Goal: Register for event/course

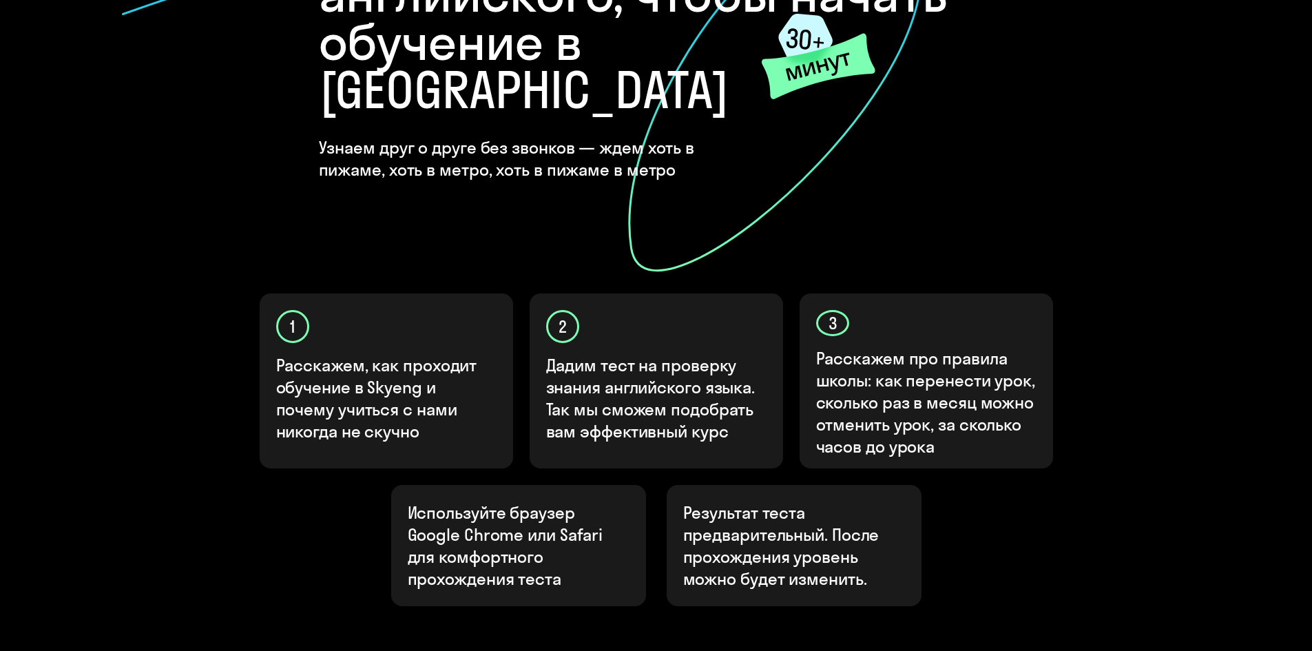
scroll to position [276, 0]
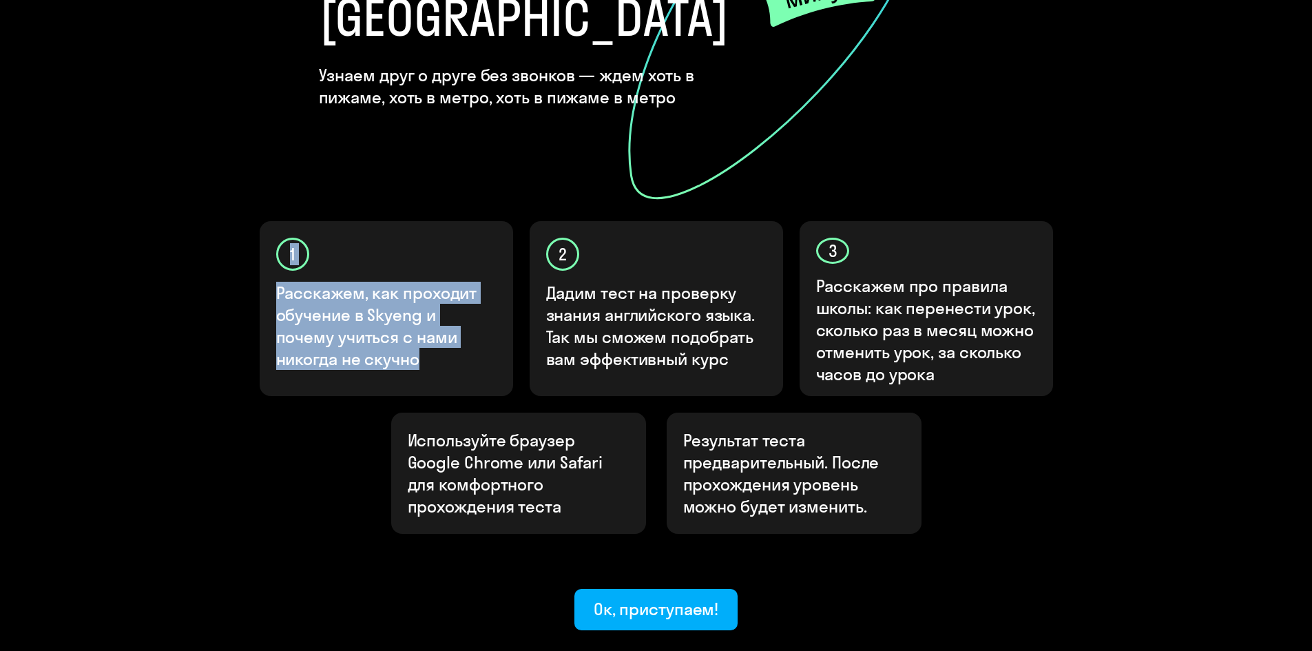
drag, startPoint x: 369, startPoint y: 300, endPoint x: 273, endPoint y: 221, distance: 124.3
click at [273, 221] on div "1 Расскажем, как проходит обучение в Skyeng и почему учиться с нами никогда не …" at bounding box center [387, 308] width 254 height 175
click at [424, 282] on p "Расскажем, как проходит обучение в Skyeng и почему учиться с нами никогда не ск…" at bounding box center [387, 326] width 222 height 88
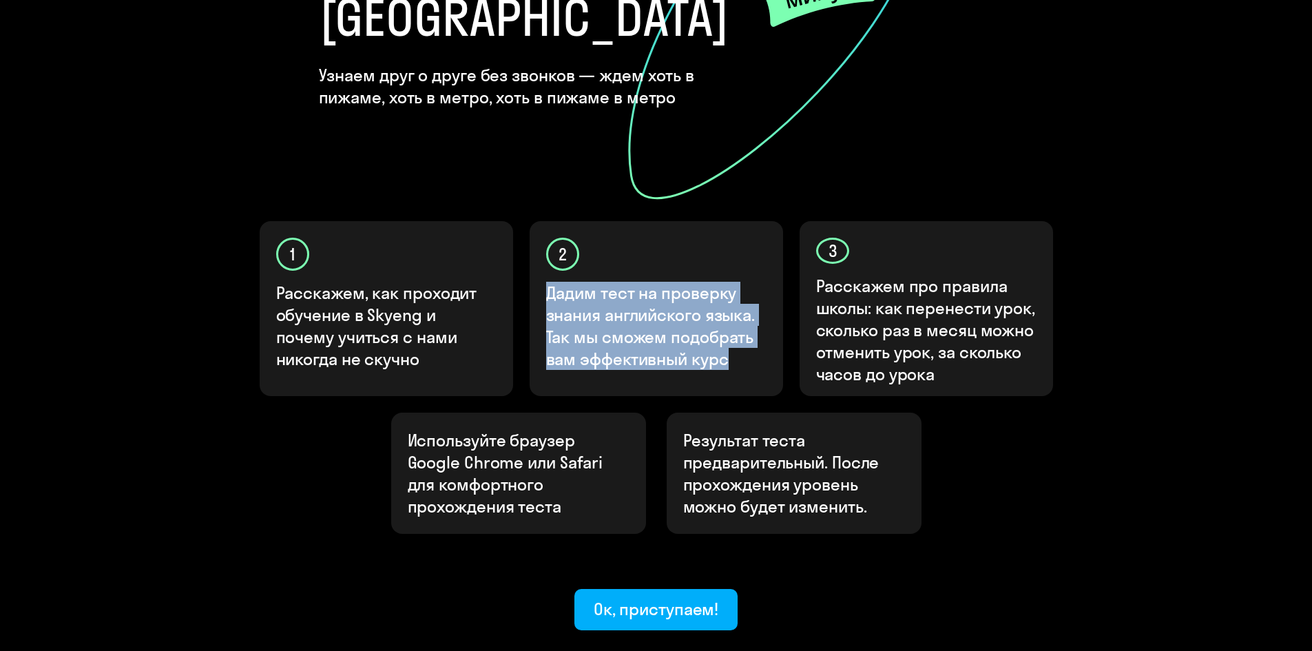
drag, startPoint x: 742, startPoint y: 315, endPoint x: 538, endPoint y: 231, distance: 220.3
click at [538, 231] on div "2 Дадим тест на проверку знания английского языка. Так мы сможем подобрать вам …" at bounding box center [657, 308] width 254 height 175
click at [695, 282] on p "Дадим тест на проверку знания английского языка. Так мы сможем подобрать вам эф…" at bounding box center [657, 326] width 222 height 88
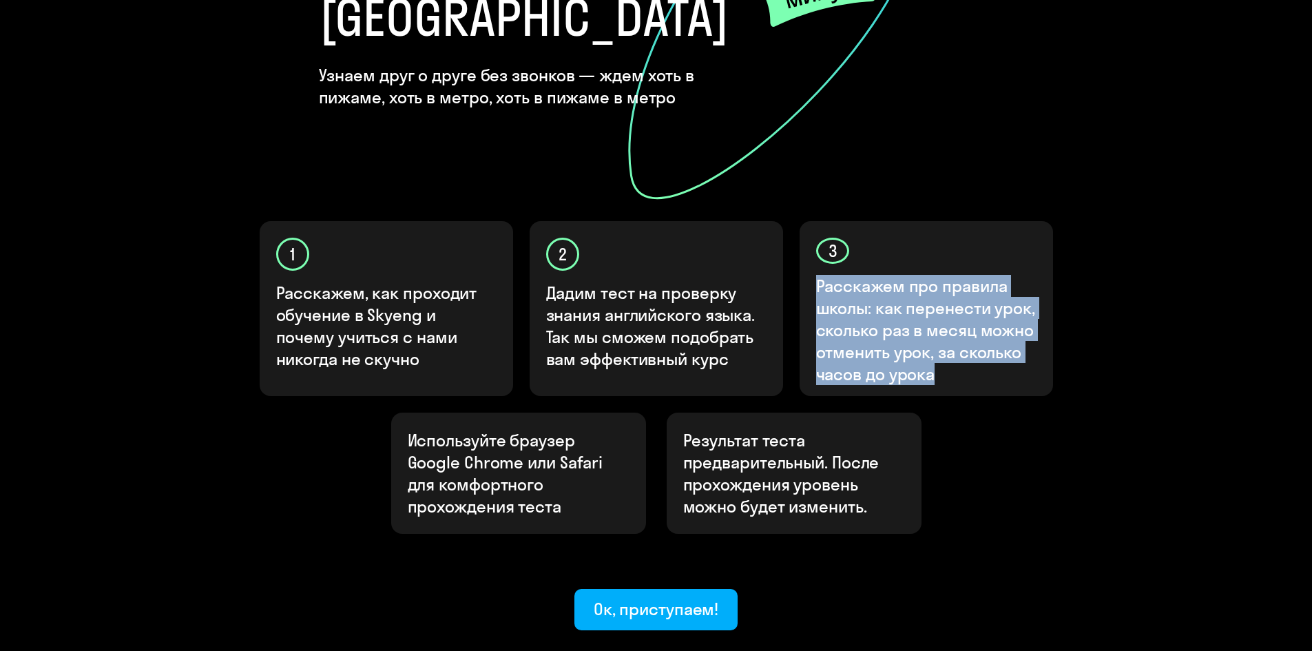
drag, startPoint x: 950, startPoint y: 322, endPoint x: 792, endPoint y: 229, distance: 183.1
click at [792, 229] on div "1 Расскажем, как проходит обучение в Skyeng и почему учиться с нами никогда не …" at bounding box center [656, 317] width 827 height 192
click at [974, 281] on p "Расскажем про правила школы: как перенести урок, сколько раз в месяц можно отме…" at bounding box center [927, 330] width 222 height 110
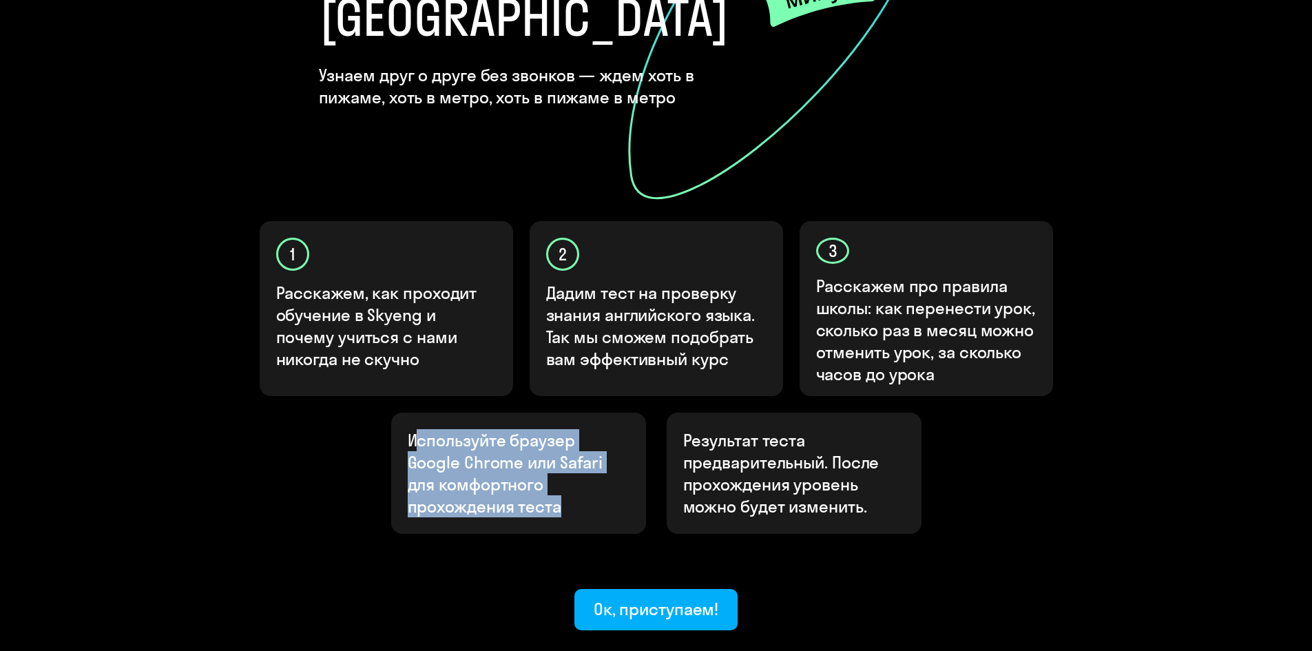
drag, startPoint x: 582, startPoint y: 466, endPoint x: 409, endPoint y: 379, distance: 194.1
click at [413, 413] on div "Используйте браузер Google Chrome или Safari для комфортного прохождения теста" at bounding box center [518, 473] width 255 height 121
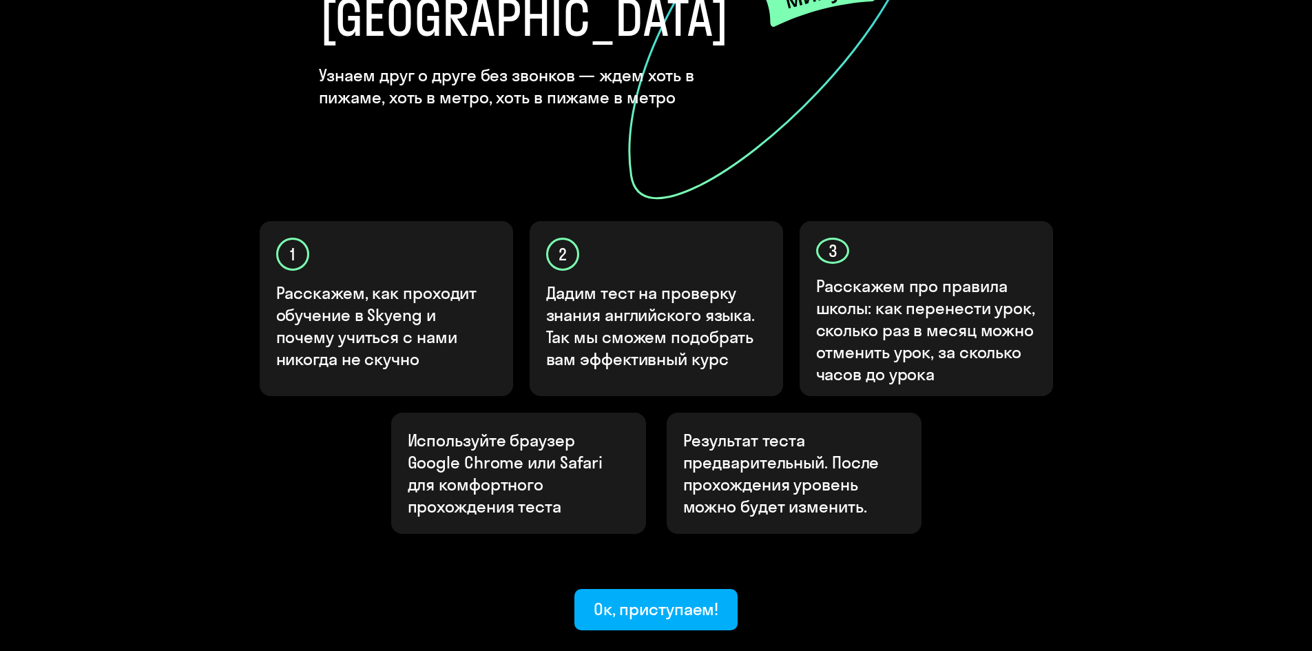
click at [401, 413] on div "Используйте браузер Google Chrome или Safari для комфортного прохождения теста" at bounding box center [518, 473] width 255 height 121
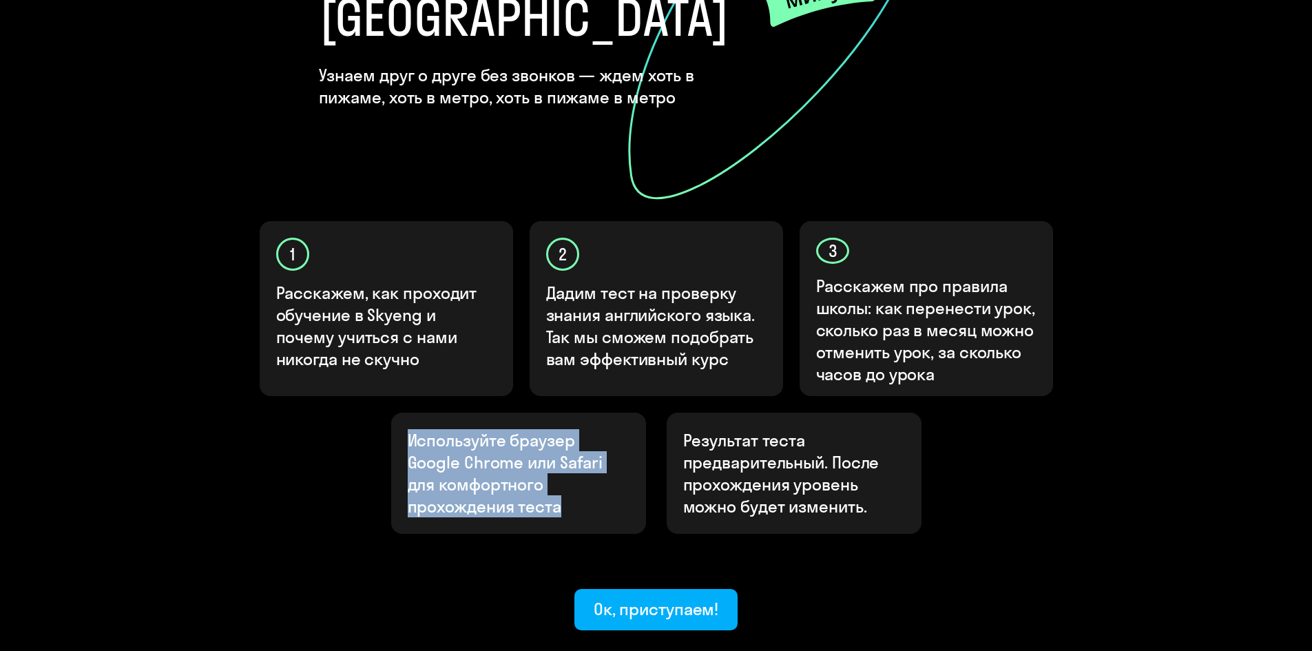
drag, startPoint x: 411, startPoint y: 383, endPoint x: 604, endPoint y: 460, distance: 207.8
click at [604, 460] on p "Используйте браузер Google Chrome или Safari для комфортного прохождения теста" at bounding box center [519, 473] width 222 height 88
click at [589, 462] on p "Используйте браузер Google Chrome или Safari для комфортного прохождения теста" at bounding box center [519, 473] width 222 height 88
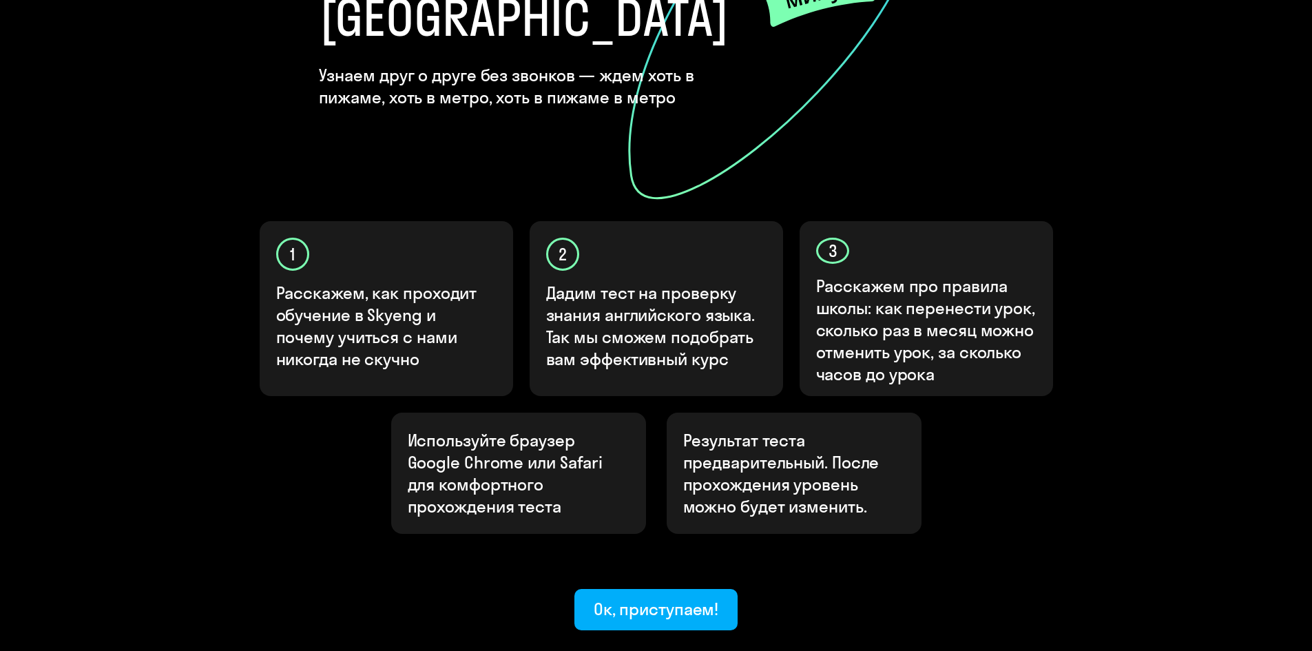
click at [595, 463] on p "Используйте браузер Google Chrome или Safari для комфортного прохождения теста" at bounding box center [519, 473] width 222 height 88
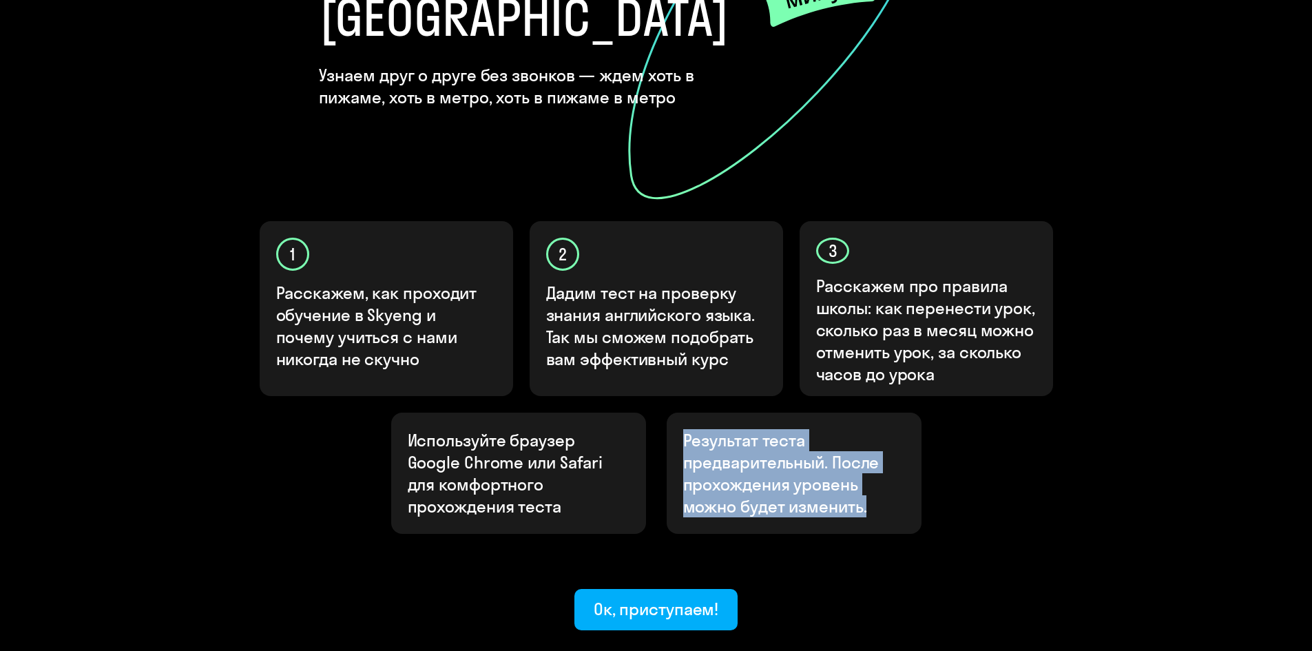
drag, startPoint x: 878, startPoint y: 460, endPoint x: 675, endPoint y: 391, distance: 214.6
click at [675, 413] on div "Результат теста предварительный. После прохождения уровень можно будет изменить." at bounding box center [794, 473] width 255 height 121
click at [722, 429] on p "Результат теста предварительный. После прохождения уровень можно будет изменить." at bounding box center [794, 473] width 222 height 88
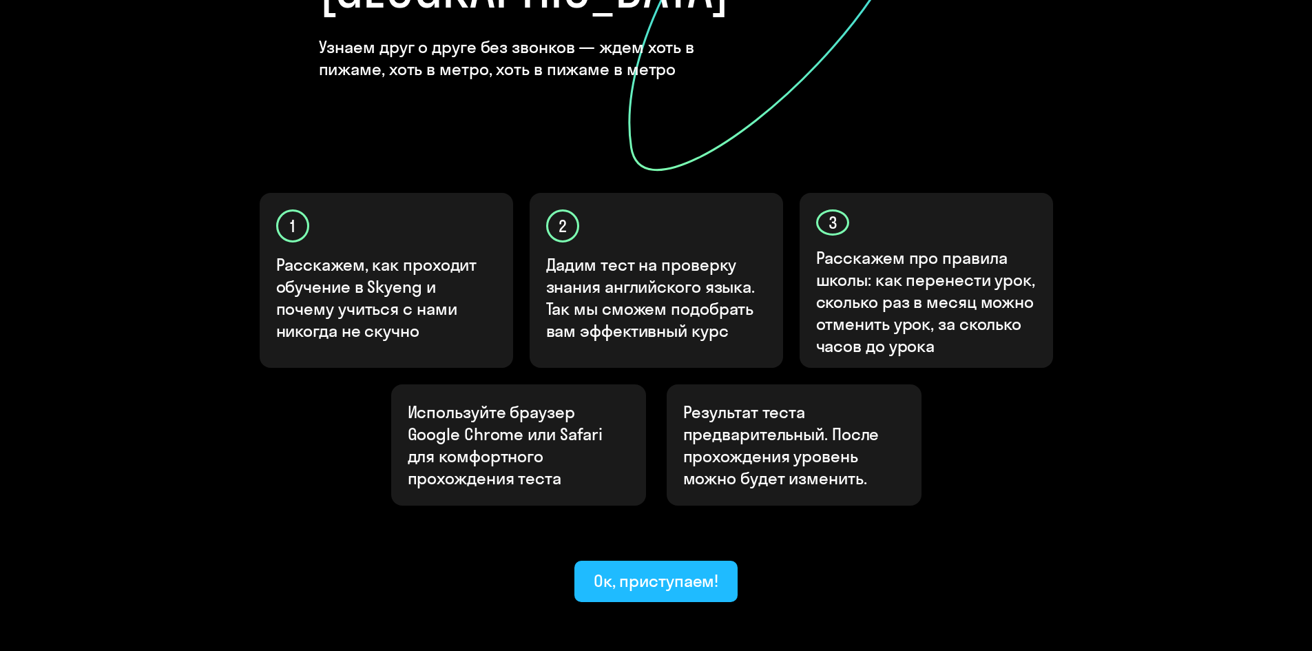
scroll to position [344, 0]
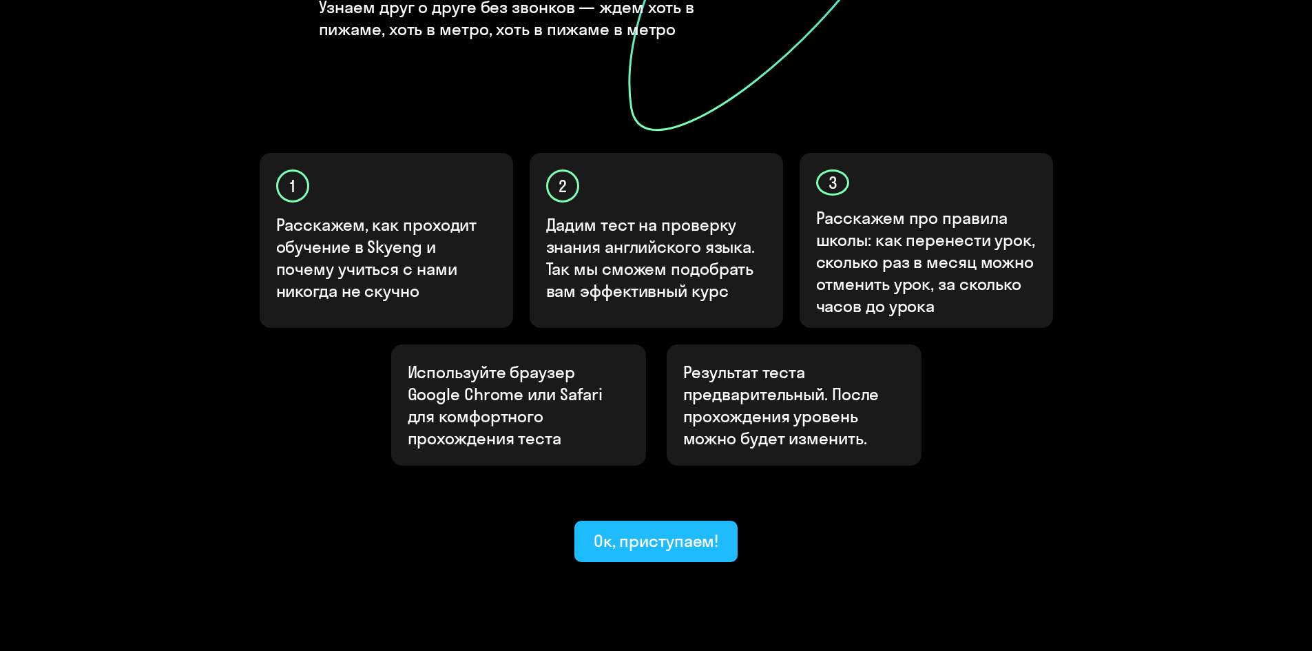
click at [645, 530] on div "Ок, приступаем!" at bounding box center [656, 541] width 125 height 22
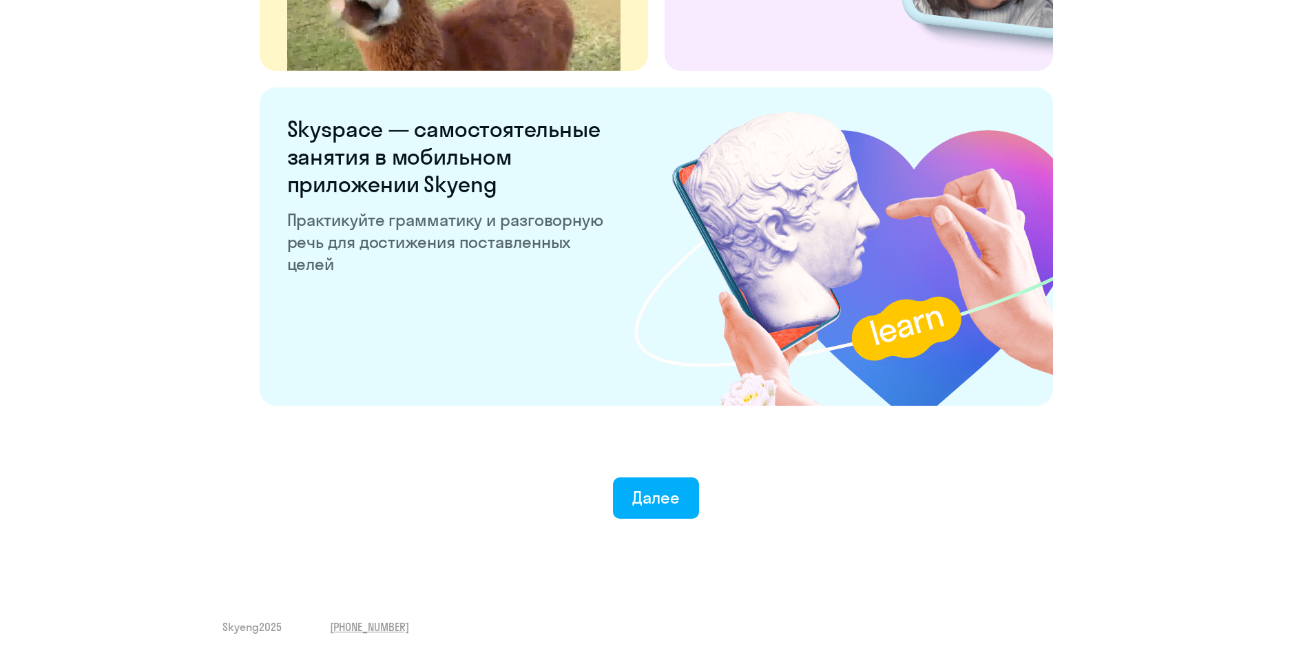
scroll to position [2542, 0]
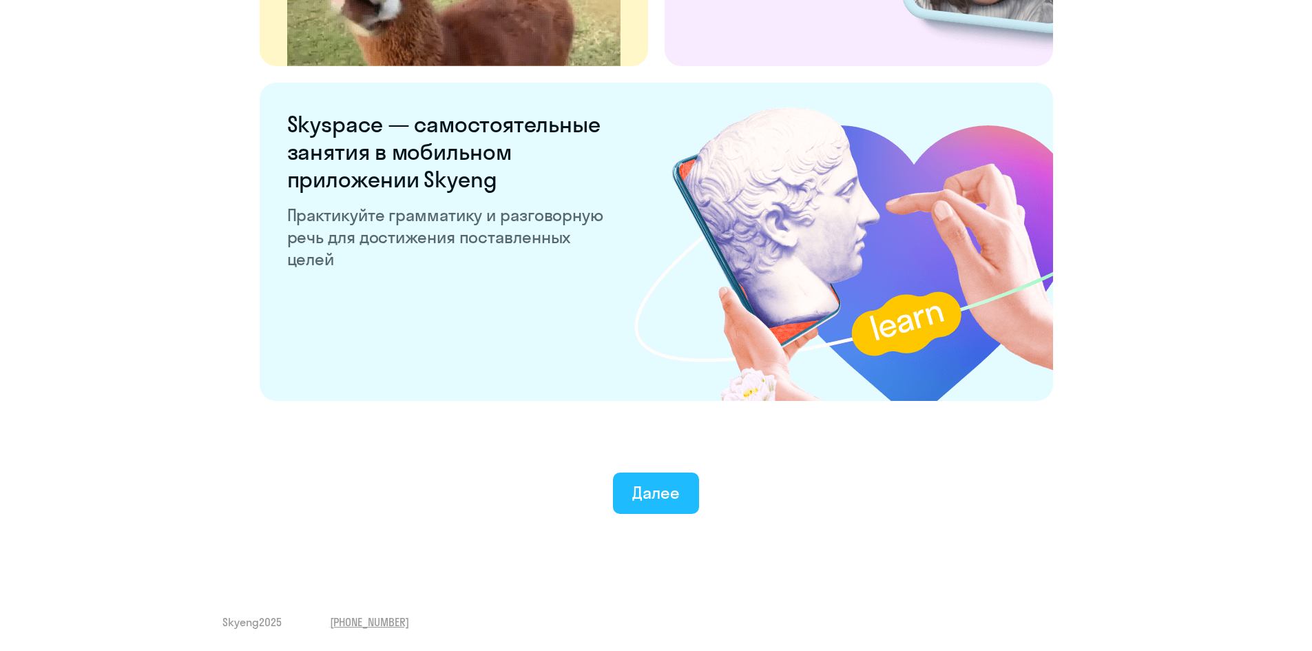
click at [674, 503] on div "Далее" at bounding box center [656, 493] width 48 height 22
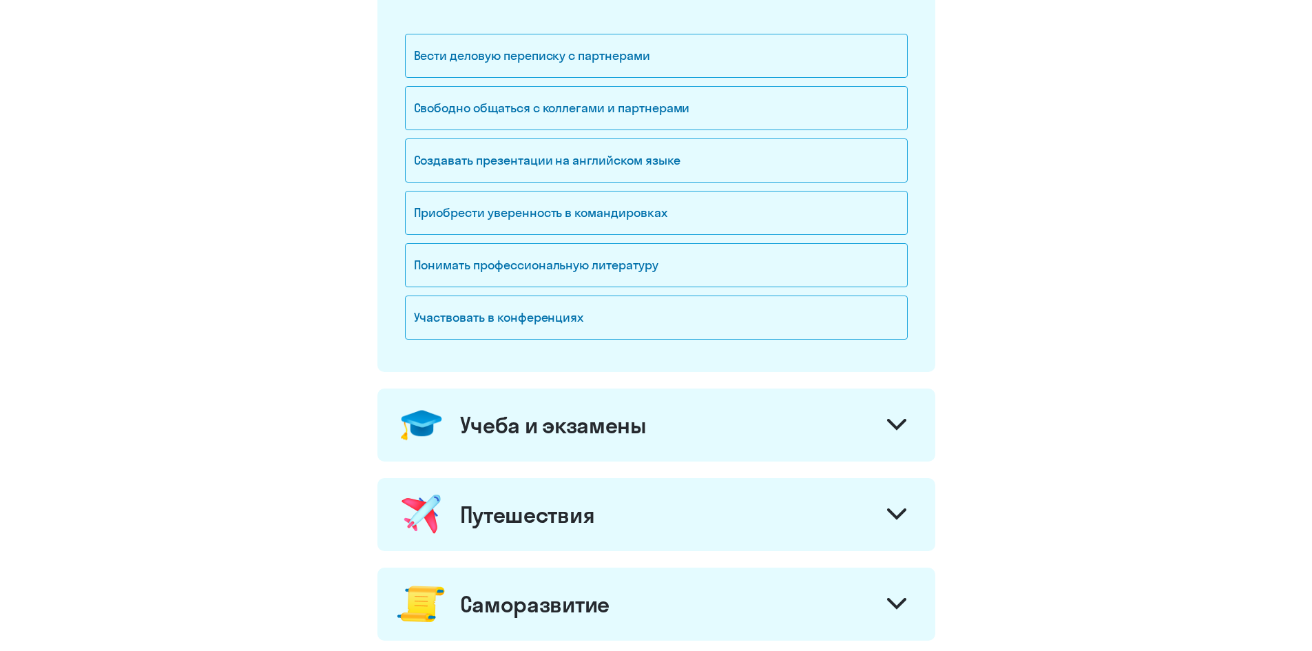
scroll to position [69, 0]
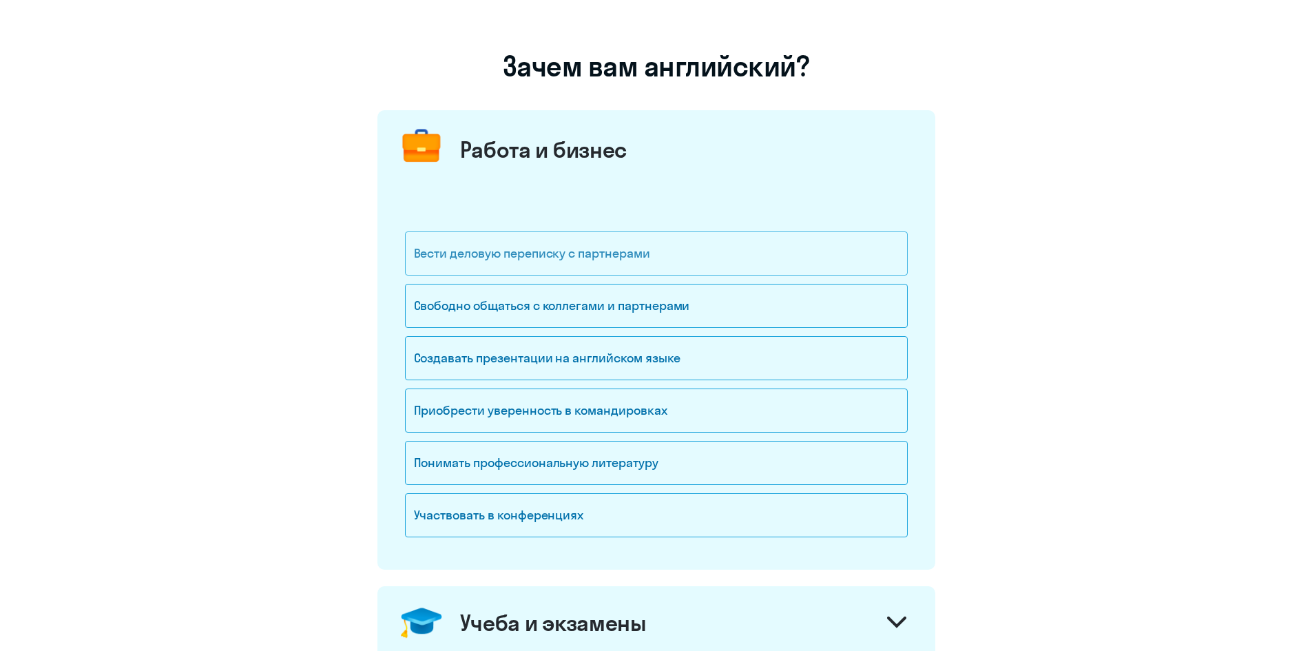
click at [616, 261] on div "Вести деловую переписку с партнерами" at bounding box center [656, 253] width 503 height 44
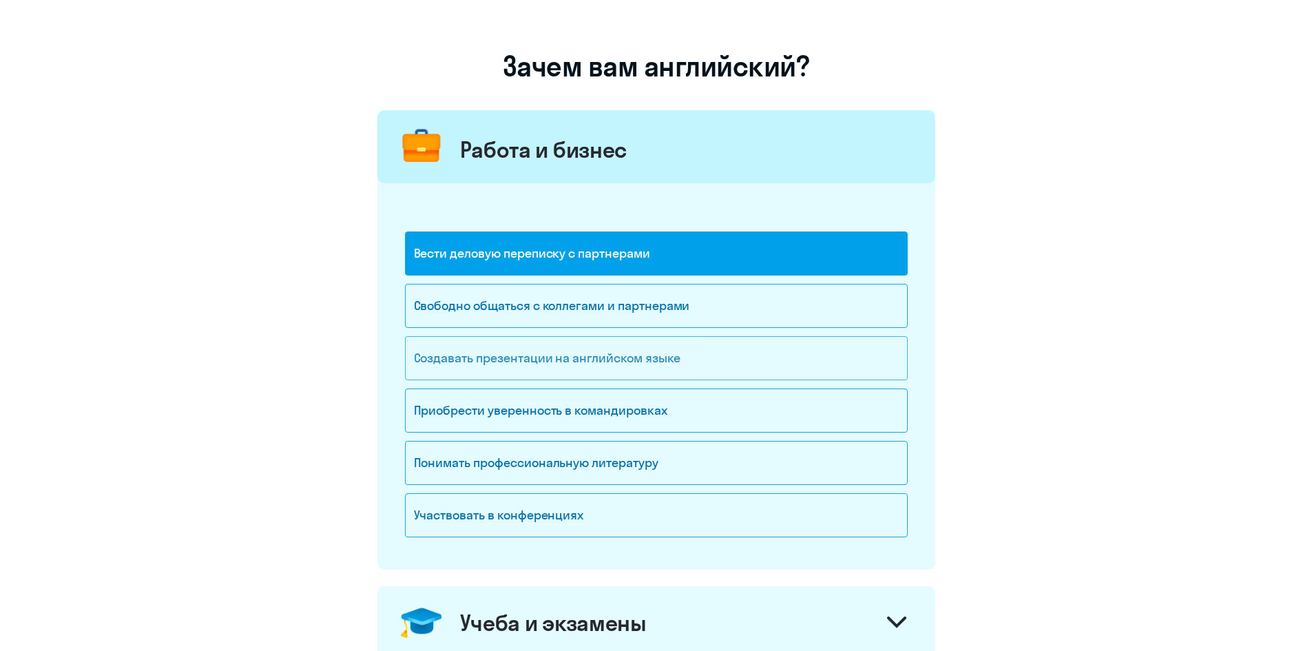
click at [588, 371] on div "Создавать презентации на английском языке" at bounding box center [656, 358] width 503 height 44
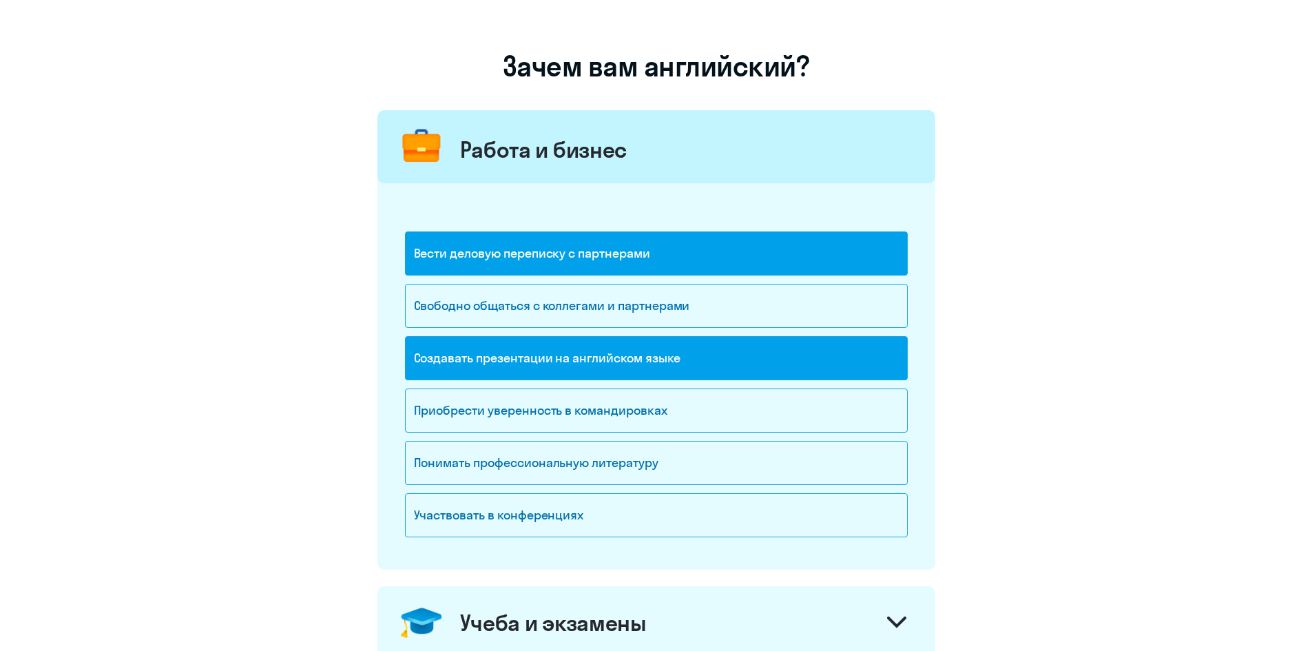
click at [595, 364] on div "Создавать презентации на английском языке" at bounding box center [656, 358] width 503 height 44
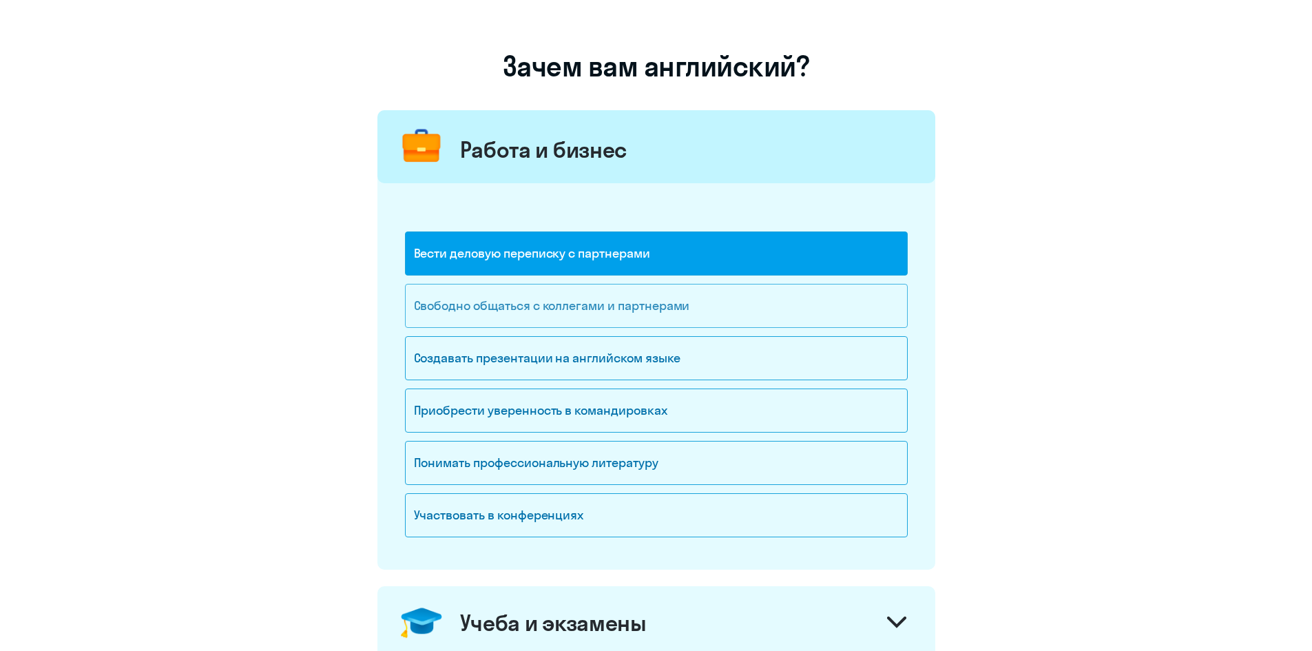
click at [669, 313] on div "Свободно общаться с коллегами и партнерами" at bounding box center [656, 306] width 503 height 44
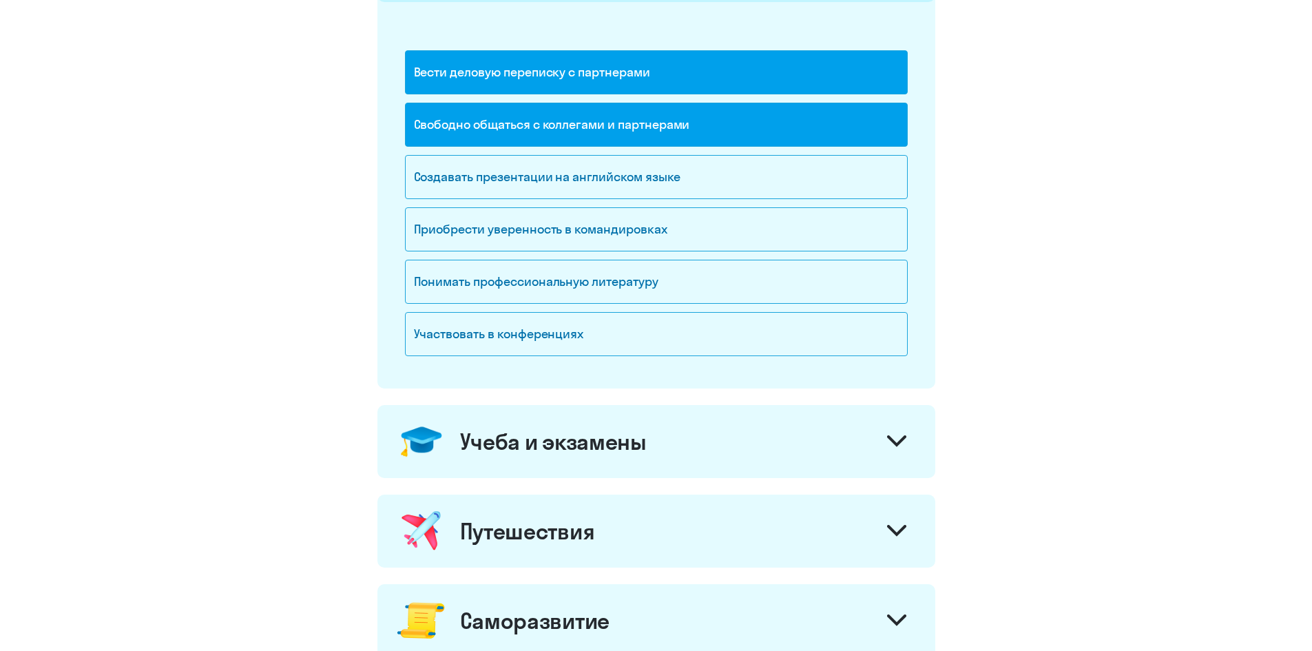
scroll to position [344, 0]
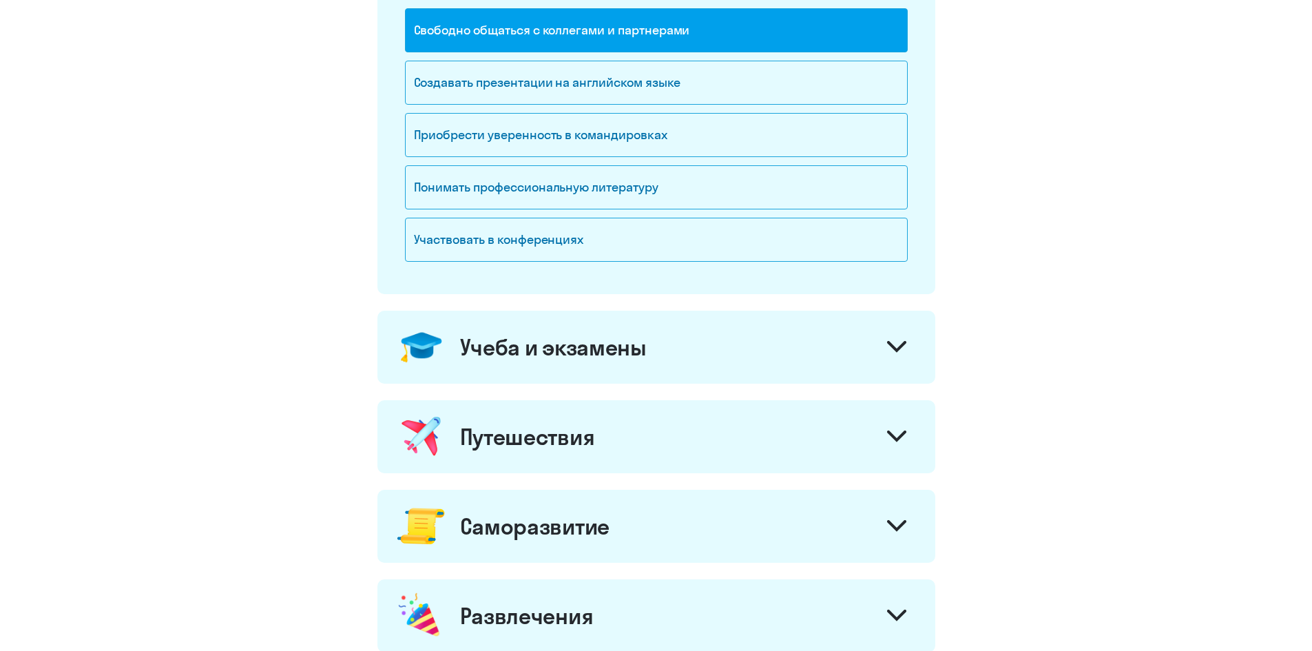
click at [654, 342] on div "Учеба и экзамены" at bounding box center [657, 347] width 558 height 73
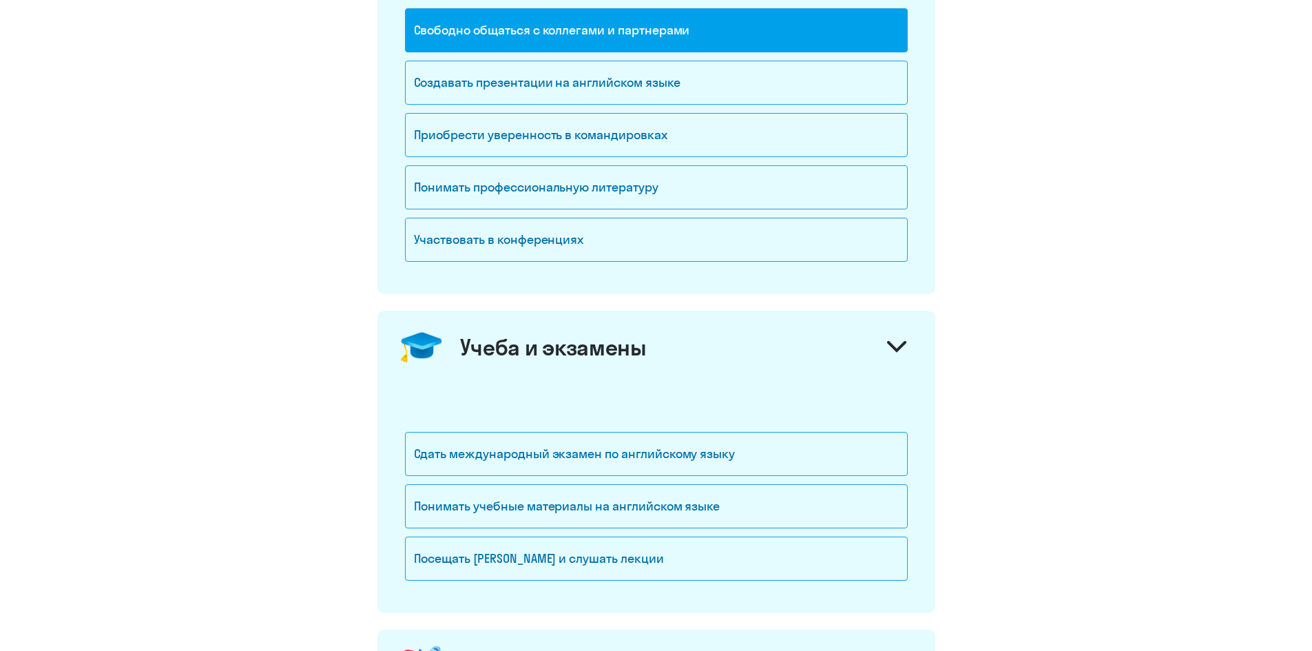
click at [654, 342] on div "Учеба и экзамены" at bounding box center [657, 347] width 558 height 73
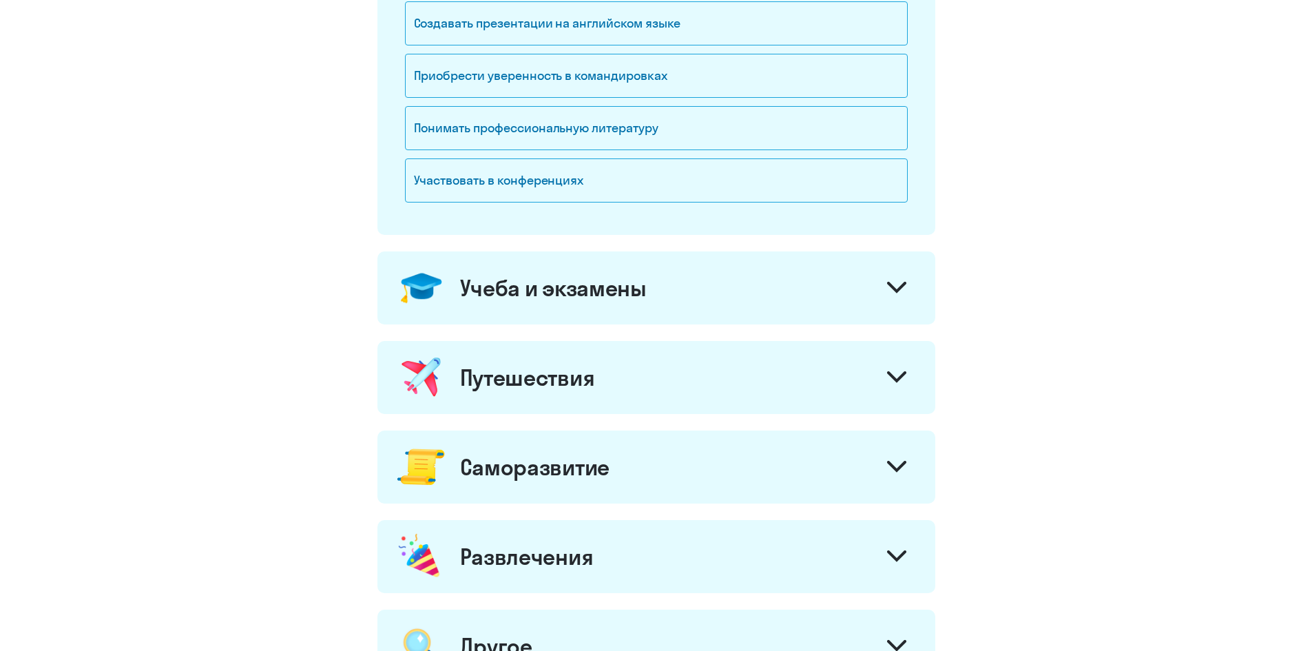
scroll to position [620, 0]
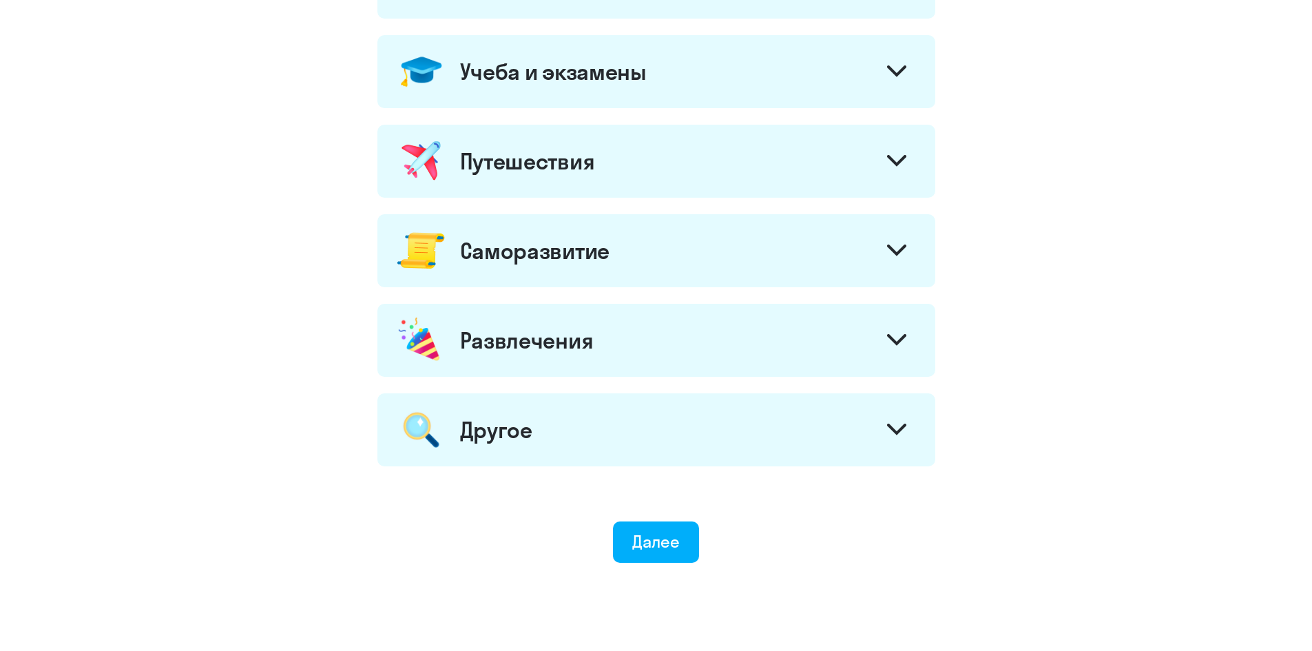
click at [630, 251] on div "Саморазвитие" at bounding box center [657, 250] width 558 height 73
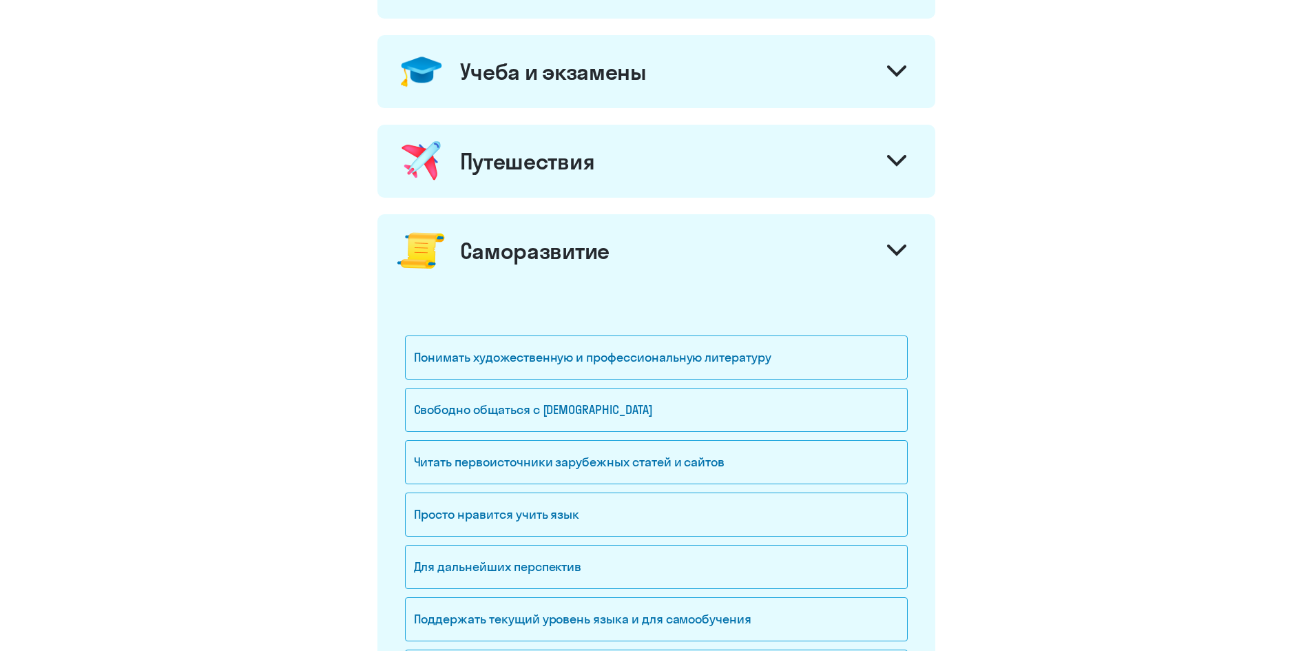
click at [635, 251] on div "Саморазвитие" at bounding box center [657, 250] width 558 height 73
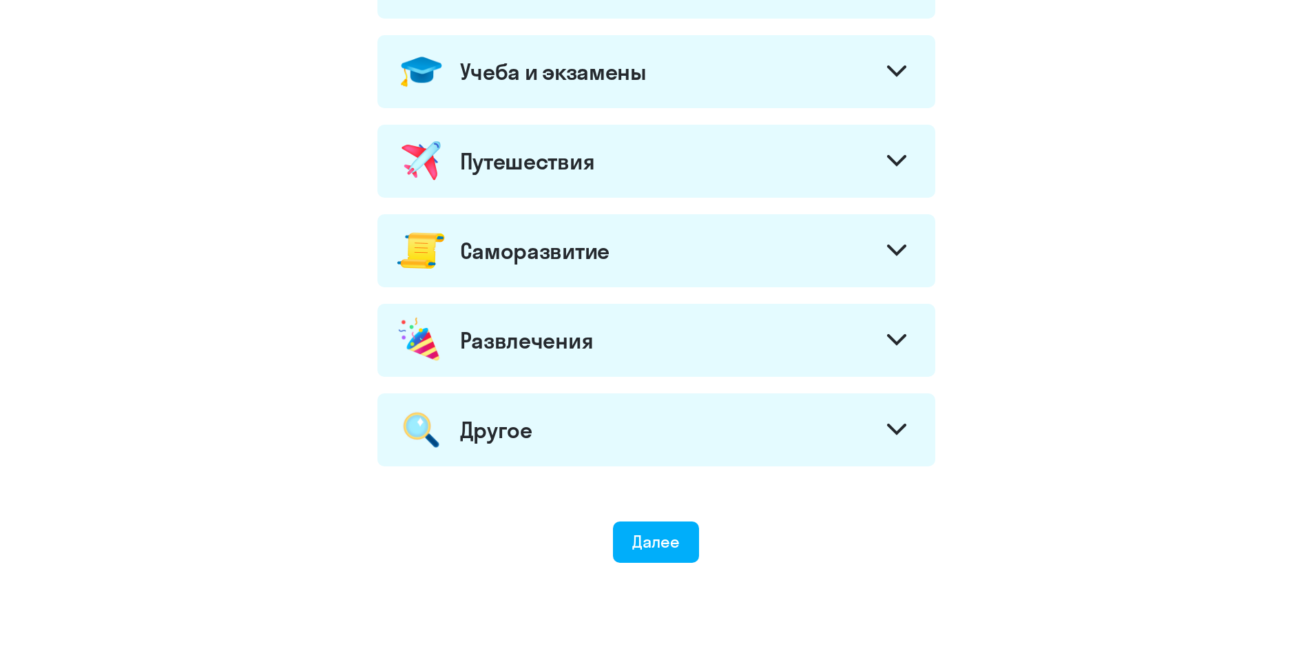
click at [641, 151] on div "Путешествия" at bounding box center [657, 161] width 558 height 73
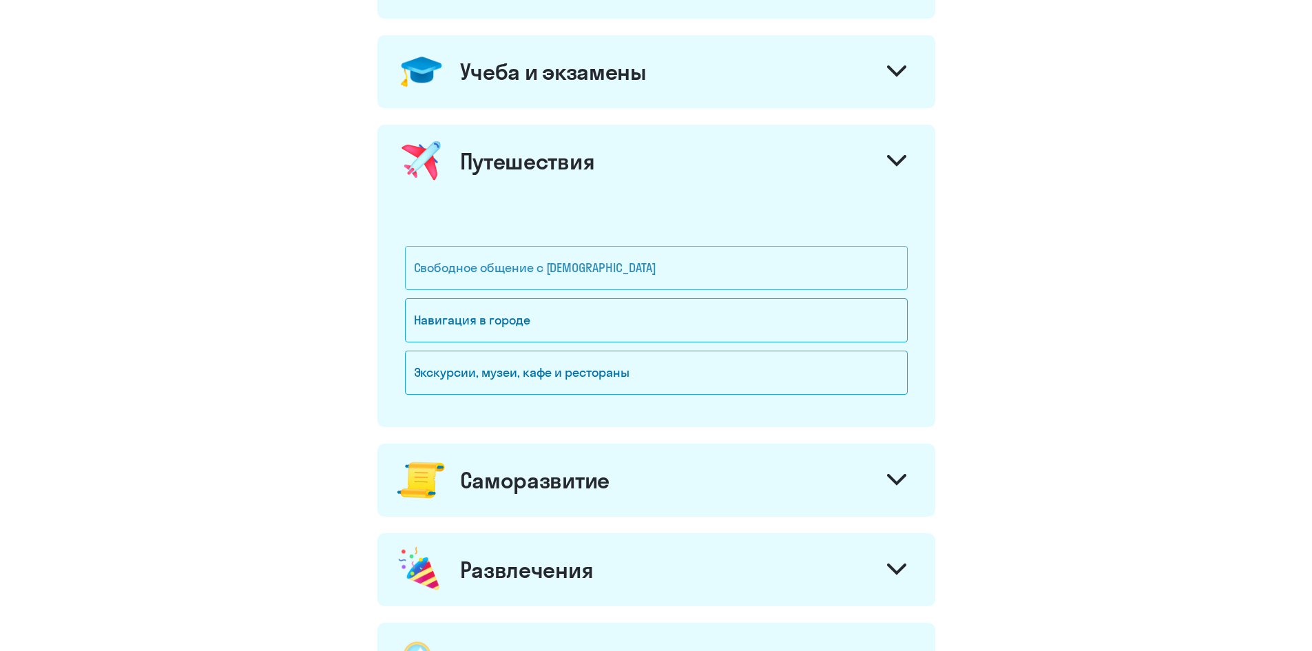
click at [608, 274] on div "Свободное общение с [DEMOGRAPHIC_DATA]" at bounding box center [656, 268] width 503 height 44
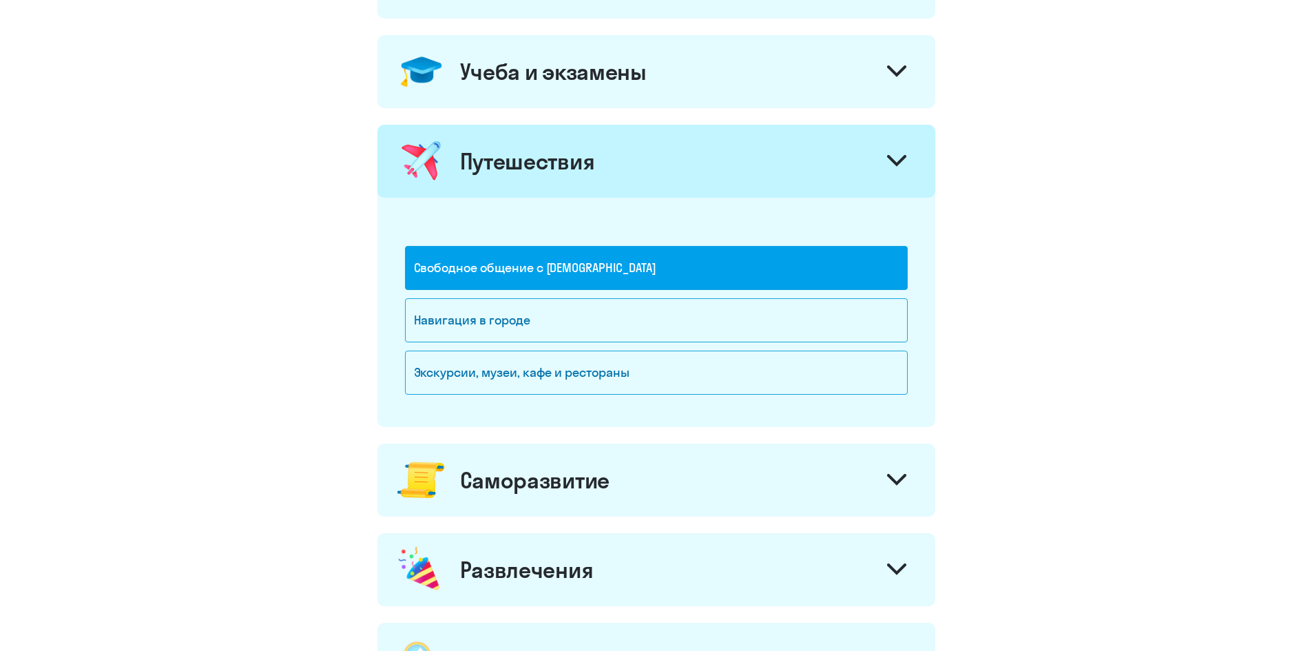
click at [522, 258] on div "Свободное общение с [DEMOGRAPHIC_DATA]" at bounding box center [656, 268] width 503 height 44
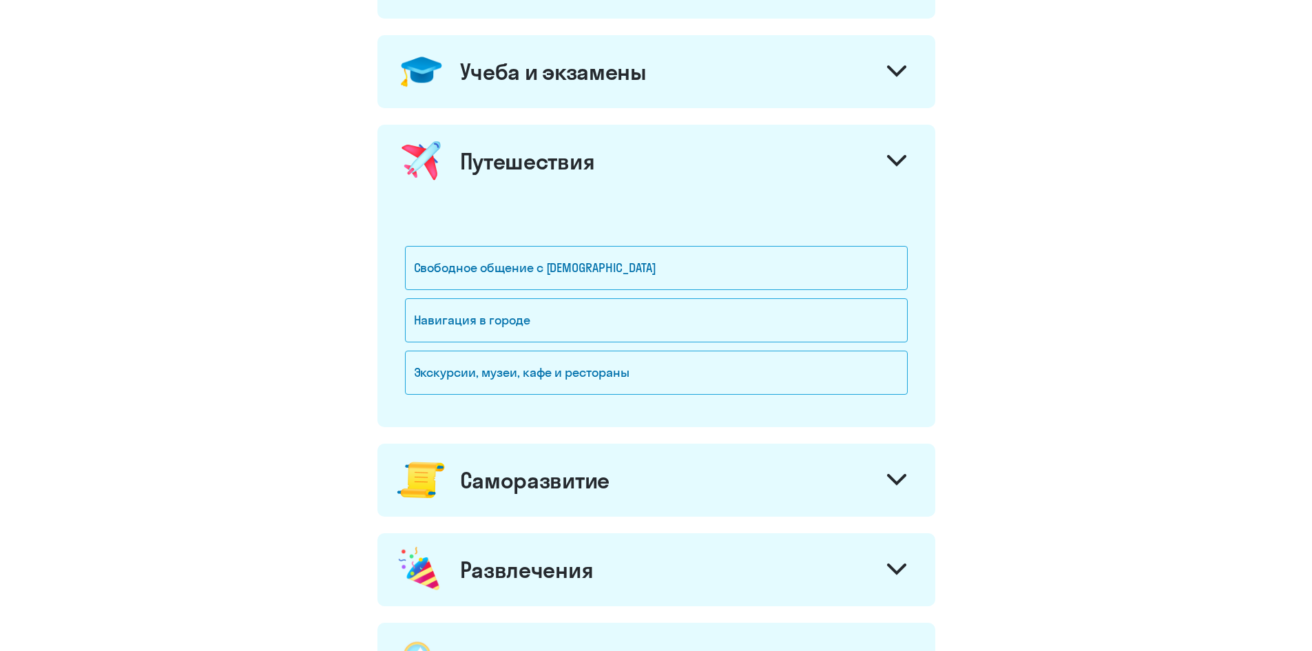
click at [526, 291] on div "Свободное общение с [DEMOGRAPHIC_DATA]" at bounding box center [656, 272] width 503 height 52
click at [530, 307] on div "Навигация в городе" at bounding box center [656, 320] width 503 height 44
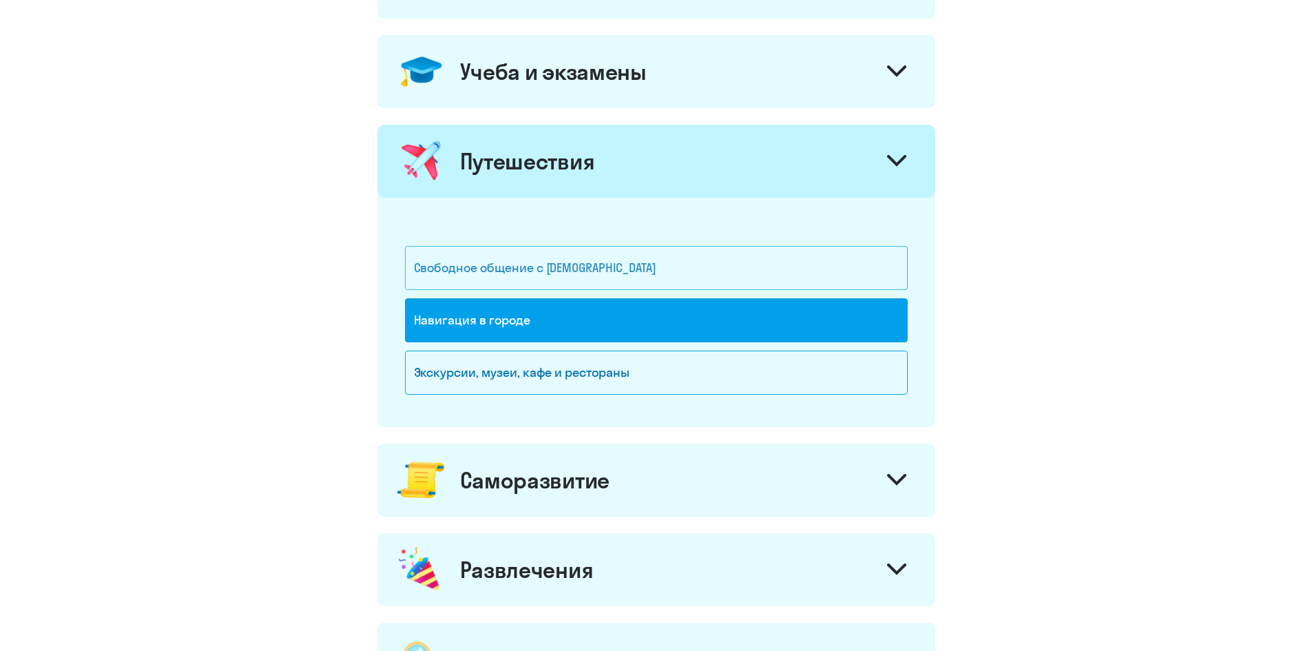
click at [537, 271] on div "Свободное общение с [DEMOGRAPHIC_DATA]" at bounding box center [656, 268] width 503 height 44
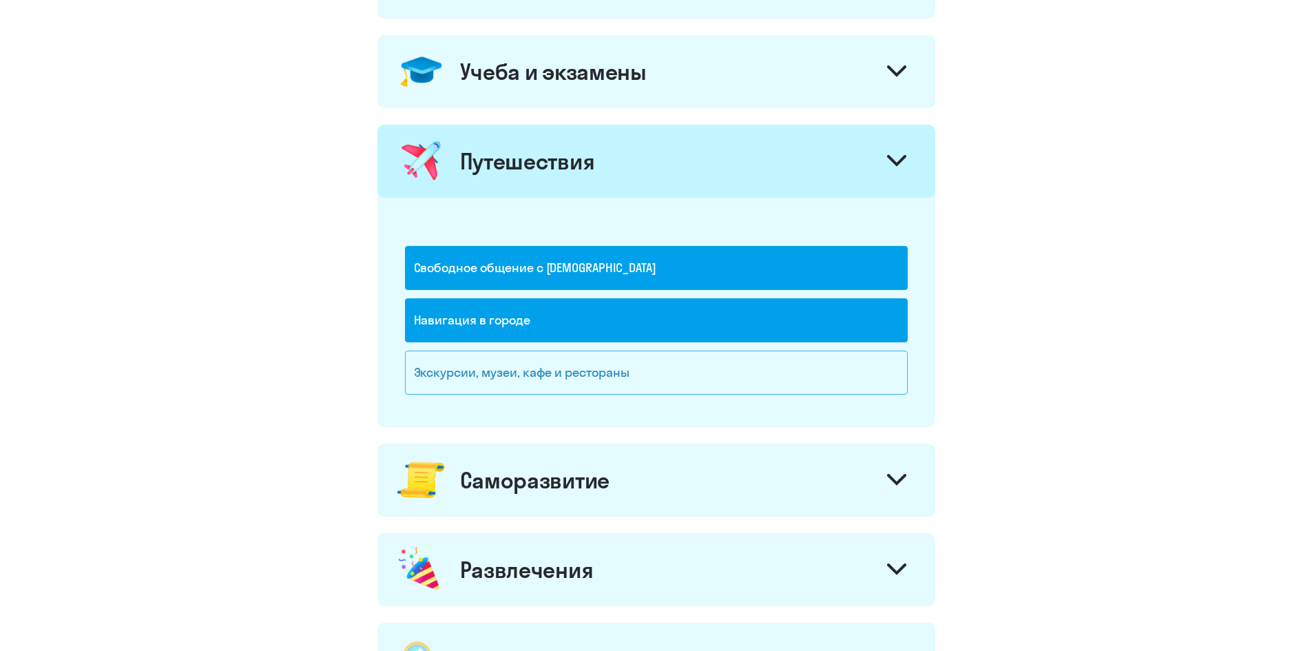
drag, startPoint x: 543, startPoint y: 357, endPoint x: 548, endPoint y: 351, distance: 7.8
click at [542, 356] on div "Экскурсии, музеи, кафе и рестораны" at bounding box center [656, 373] width 503 height 44
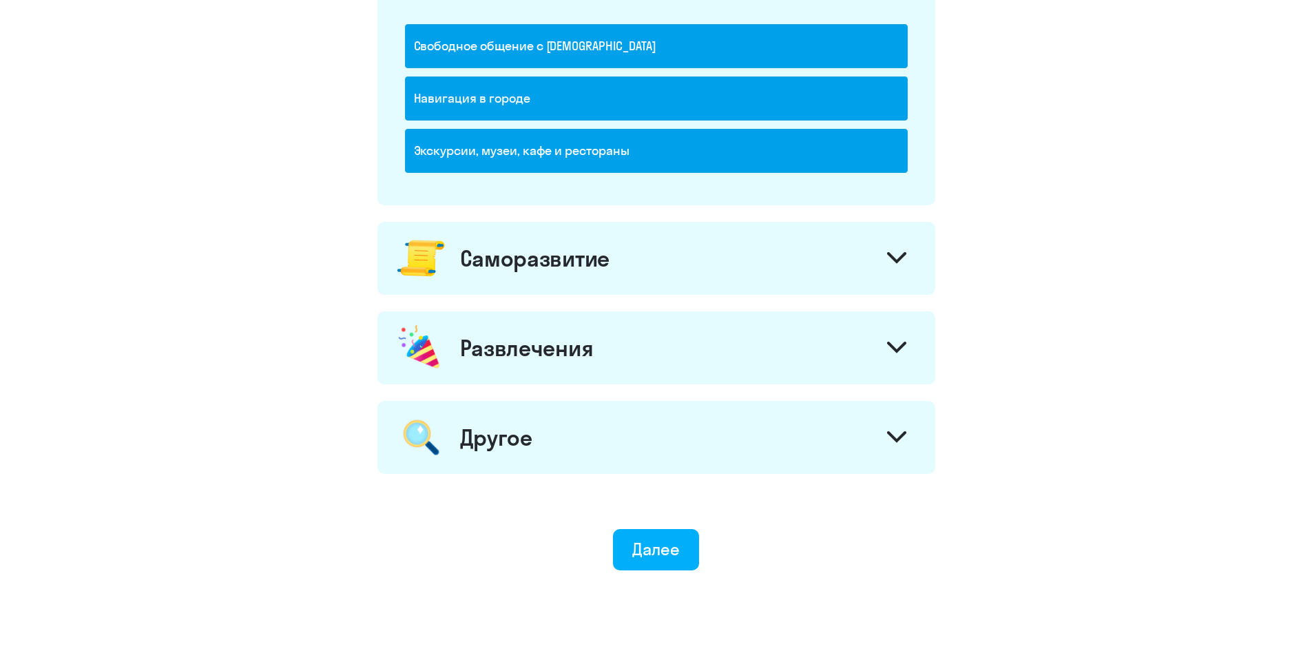
scroll to position [893, 0]
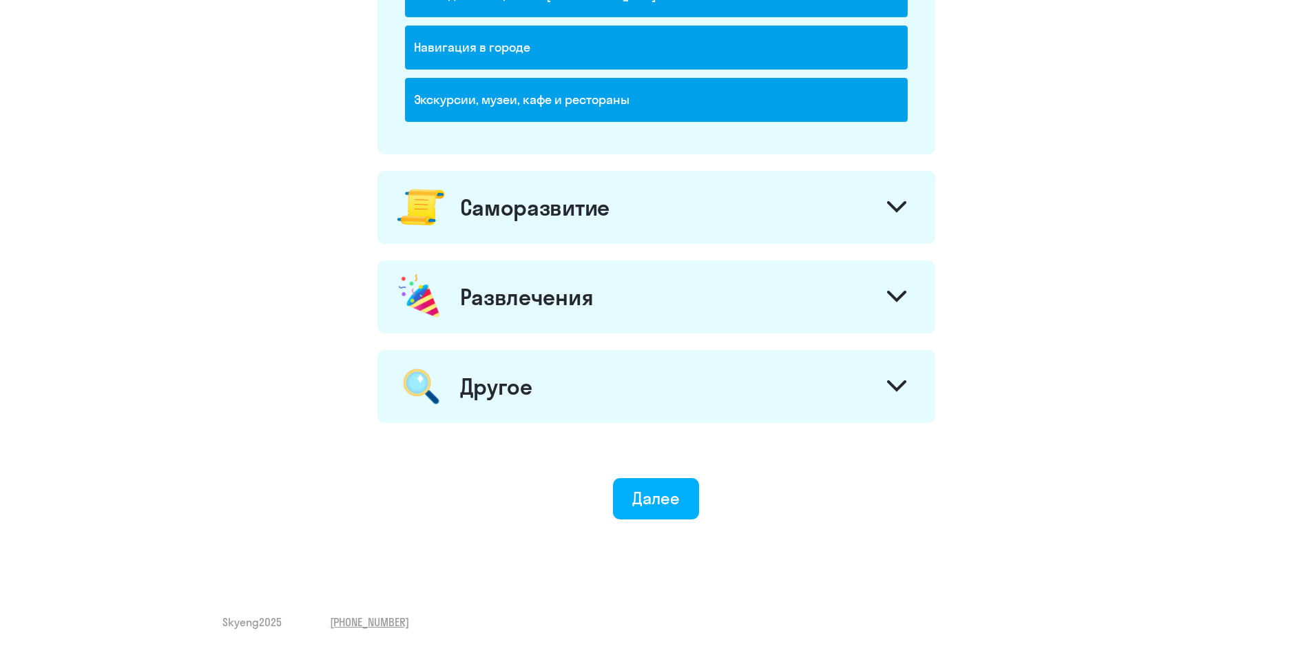
click at [580, 302] on div "Развлечения" at bounding box center [527, 297] width 134 height 28
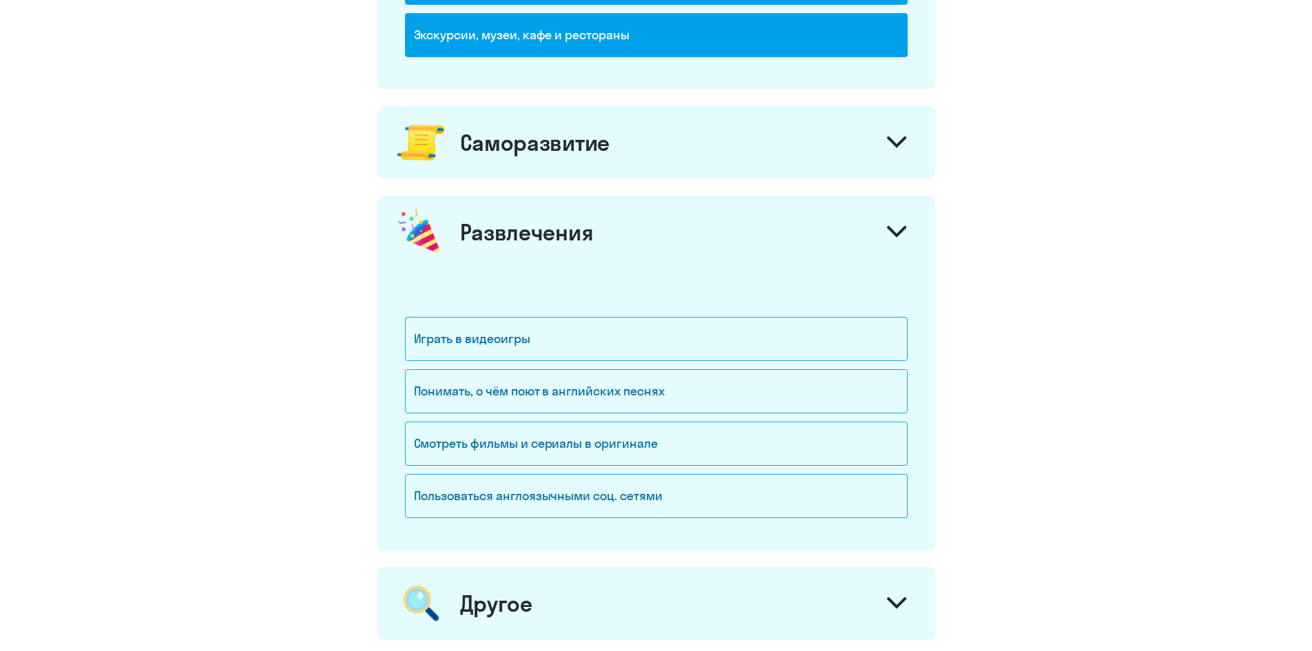
scroll to position [962, 0]
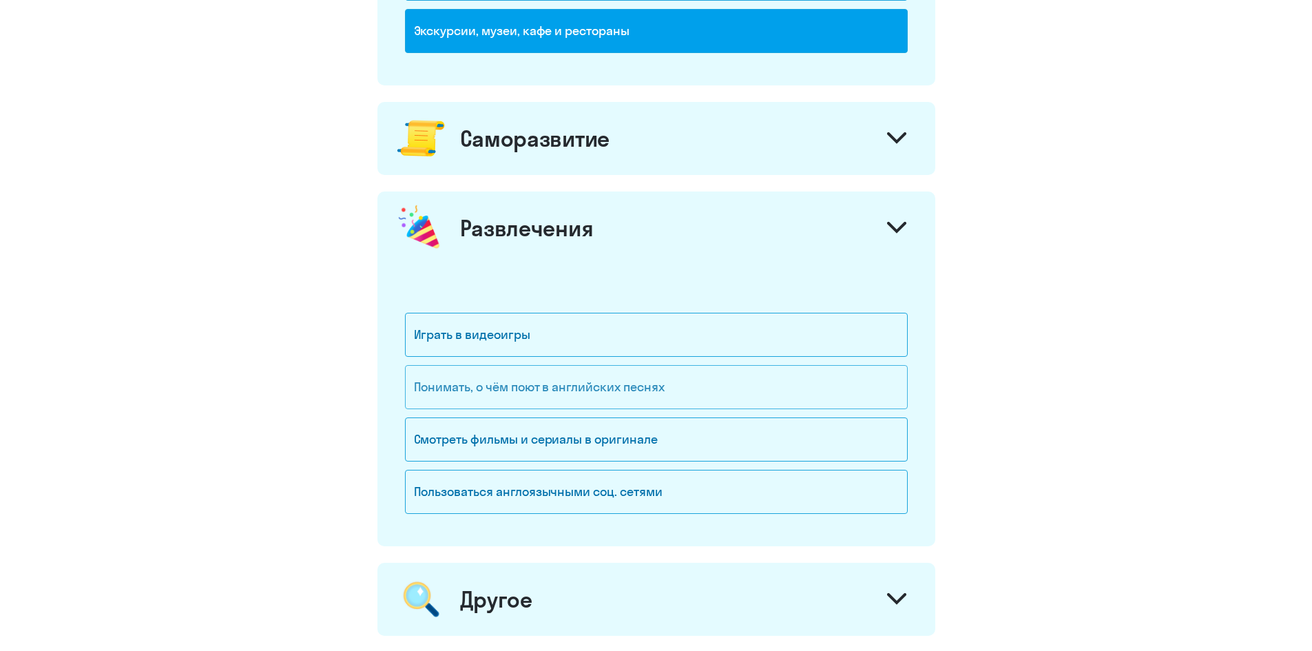
click at [609, 384] on div "Понимать, о чём поют в английских песнях" at bounding box center [656, 387] width 503 height 44
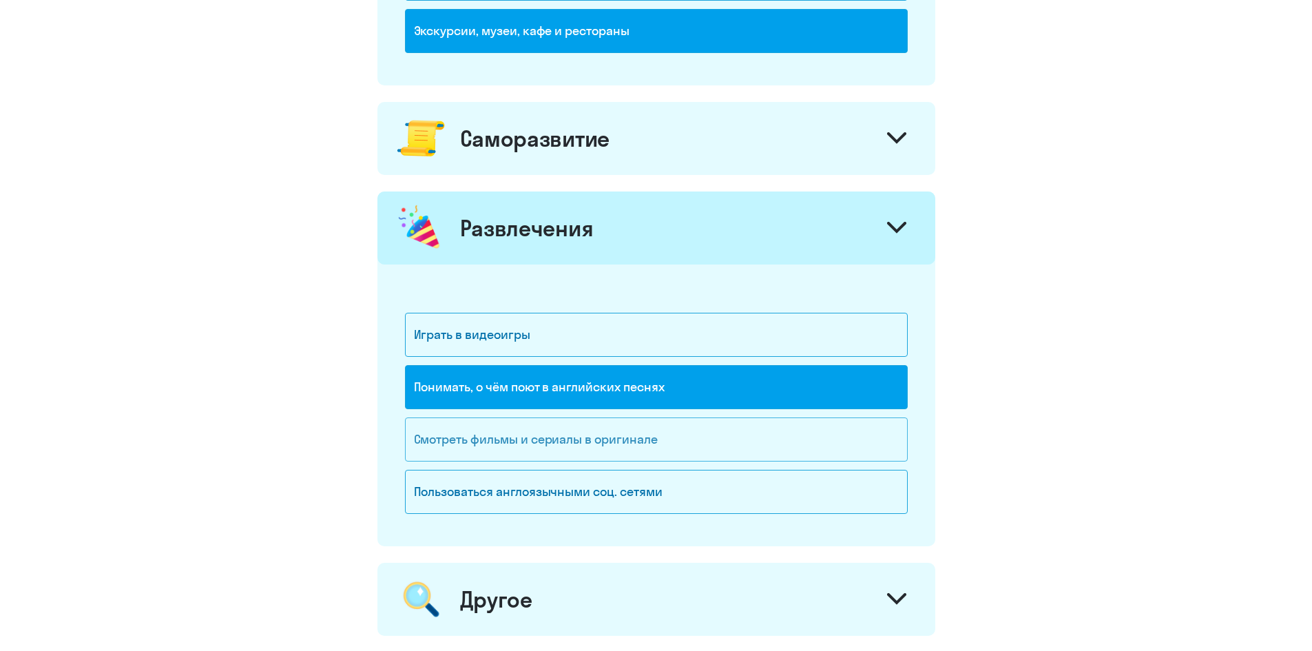
click at [637, 441] on div "Смотреть фильмы и сериалы в оригинале" at bounding box center [656, 440] width 503 height 44
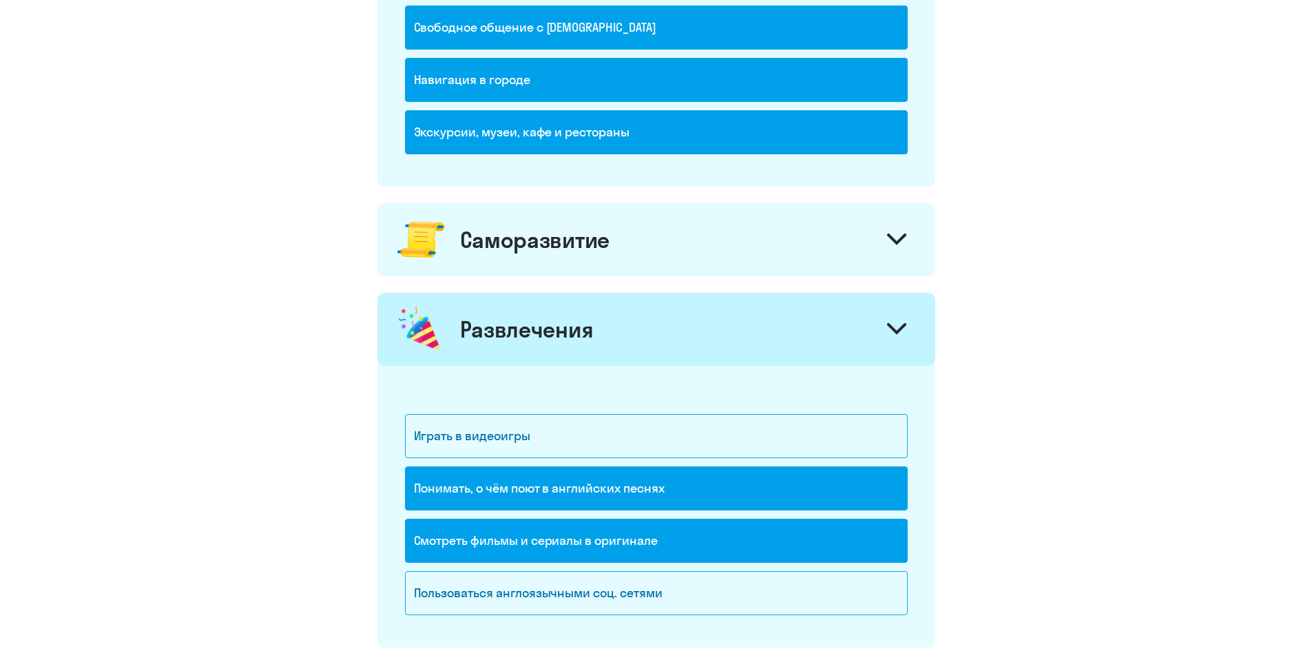
scroll to position [824, 0]
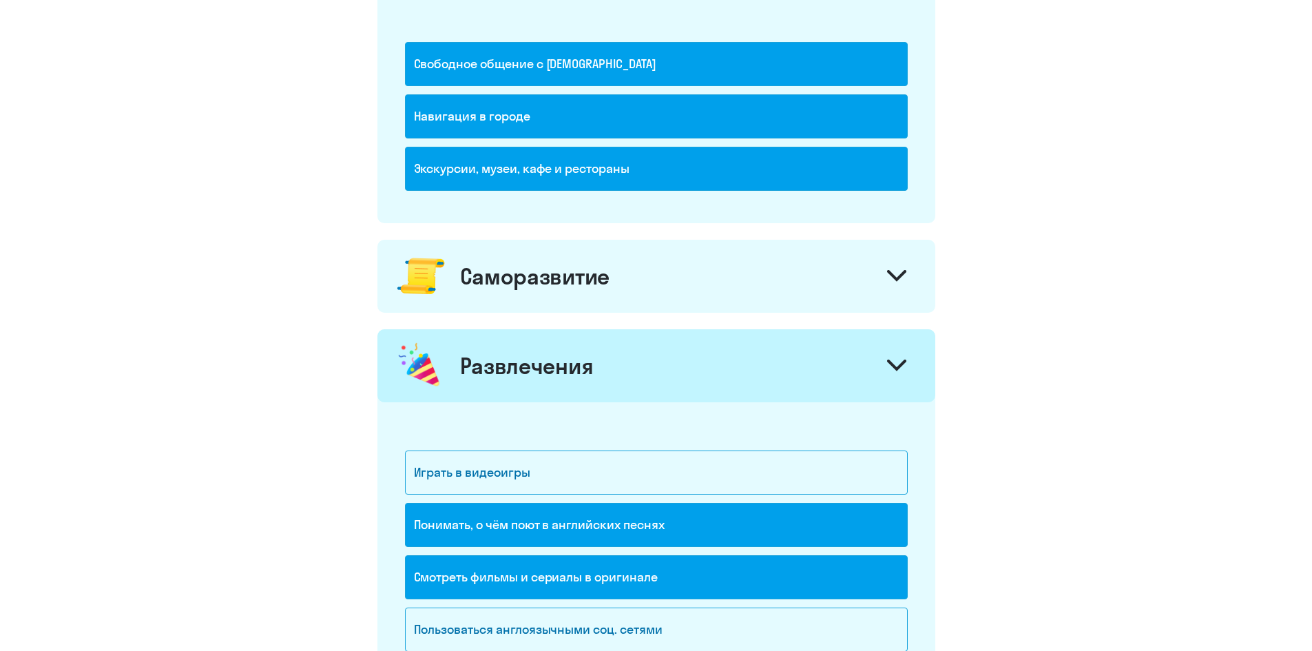
click at [551, 295] on div "Саморазвитие" at bounding box center [657, 276] width 558 height 73
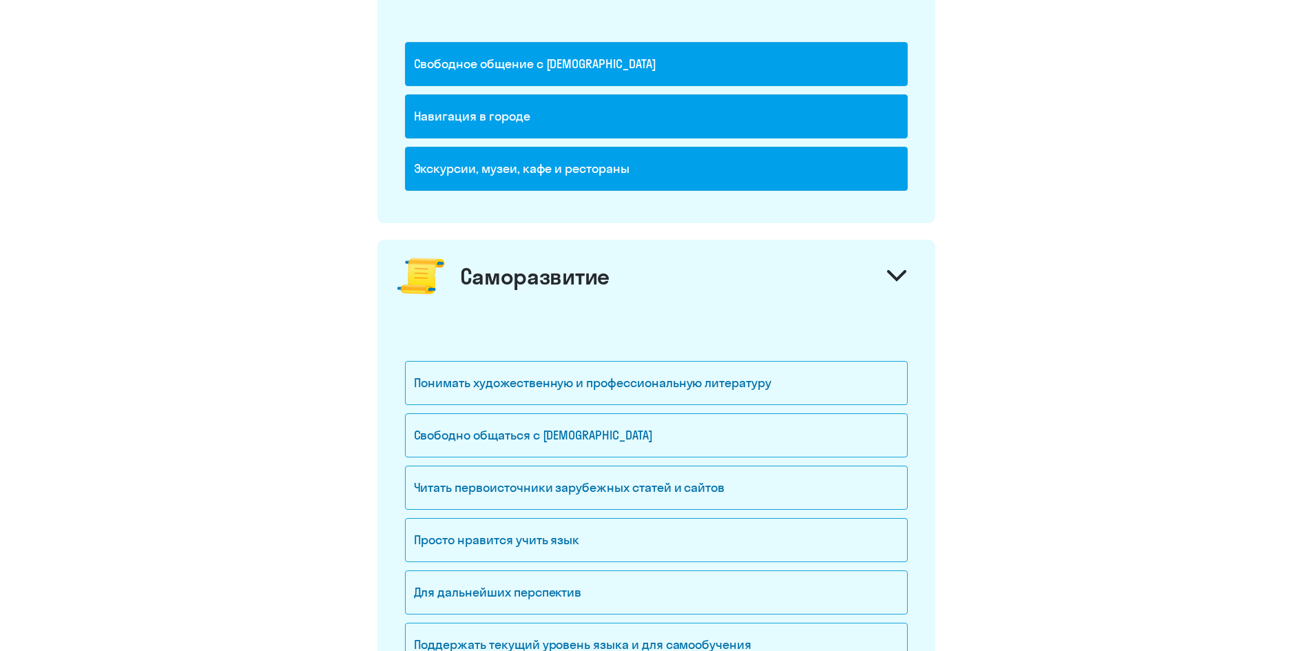
click at [593, 293] on div "Саморазвитие" at bounding box center [657, 276] width 558 height 73
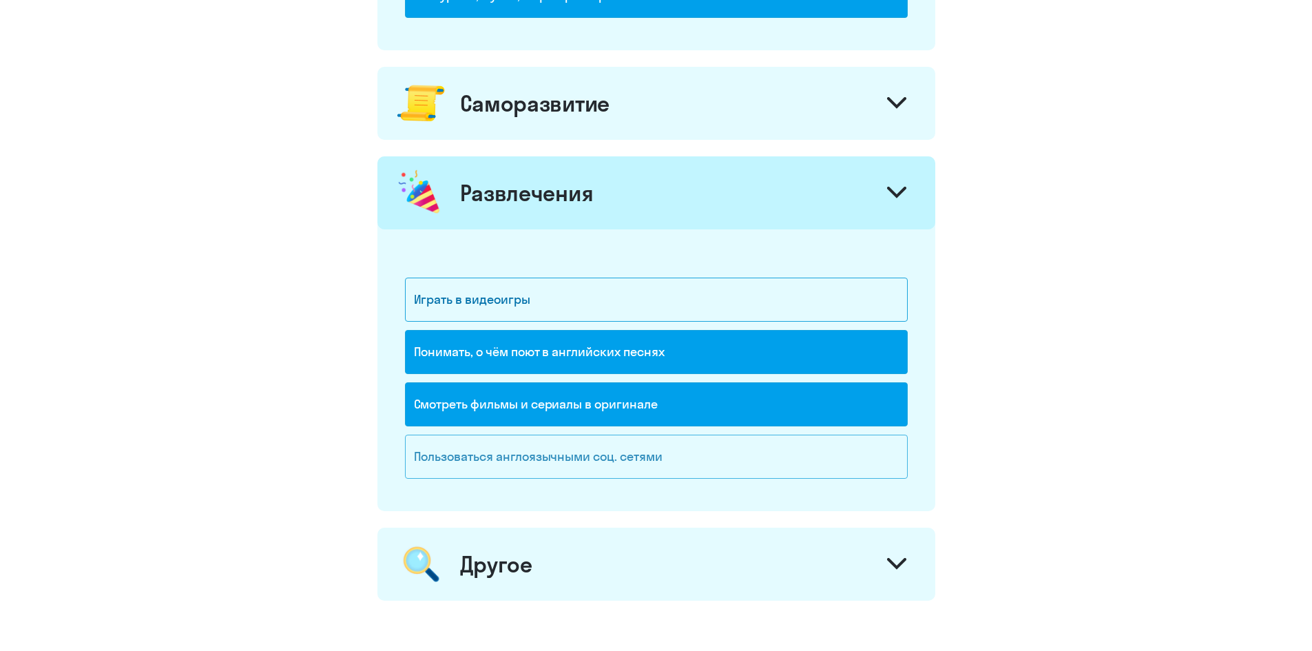
scroll to position [1031, 0]
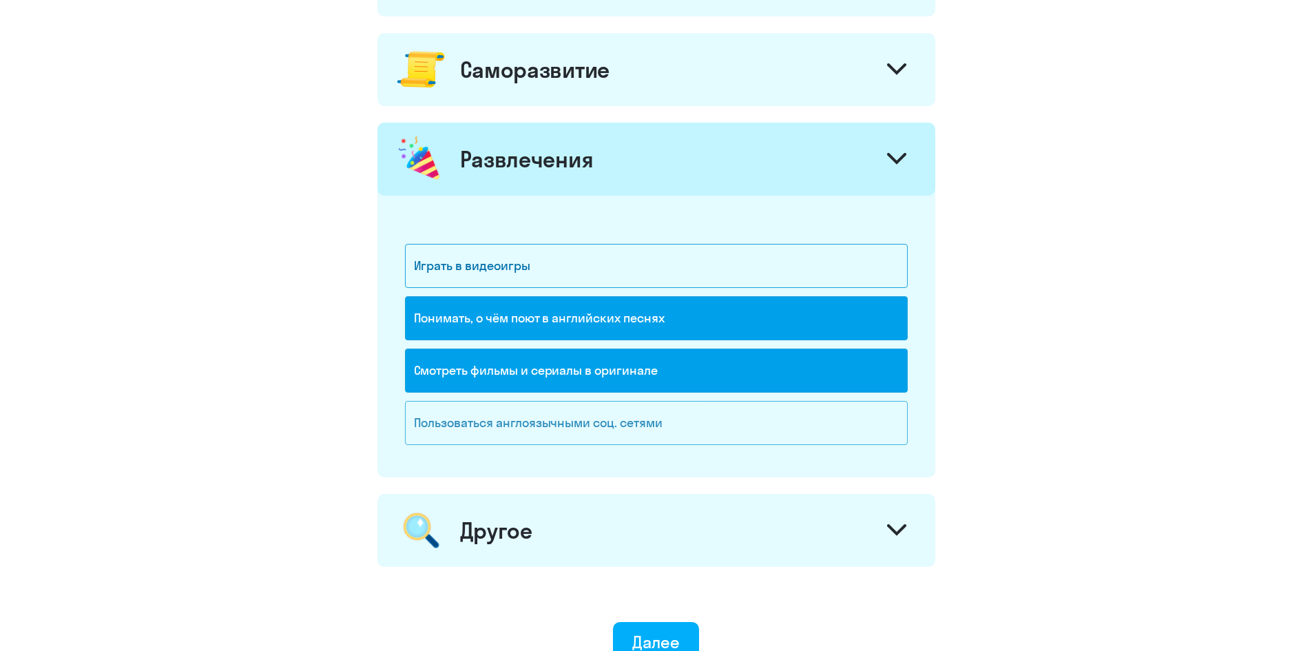
click at [547, 428] on div "Пользоваться англоязычными соц. сетями" at bounding box center [656, 423] width 503 height 44
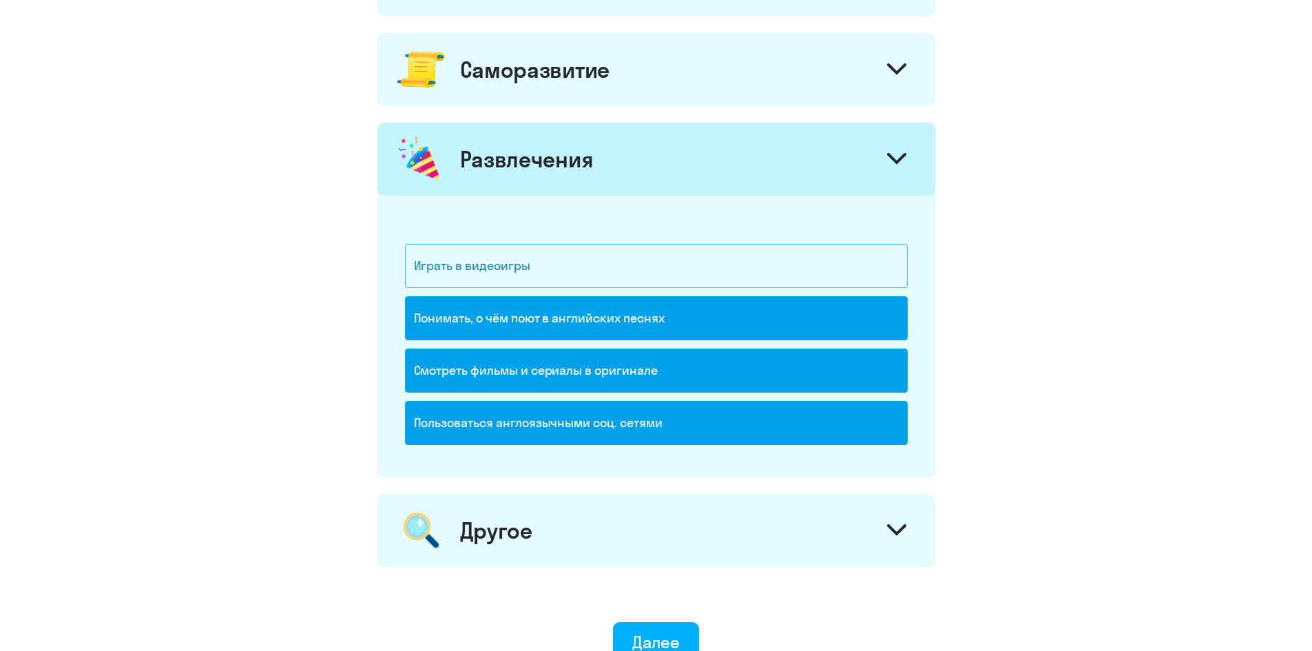
click at [550, 285] on div "Играть в видеоигры" at bounding box center [656, 266] width 503 height 44
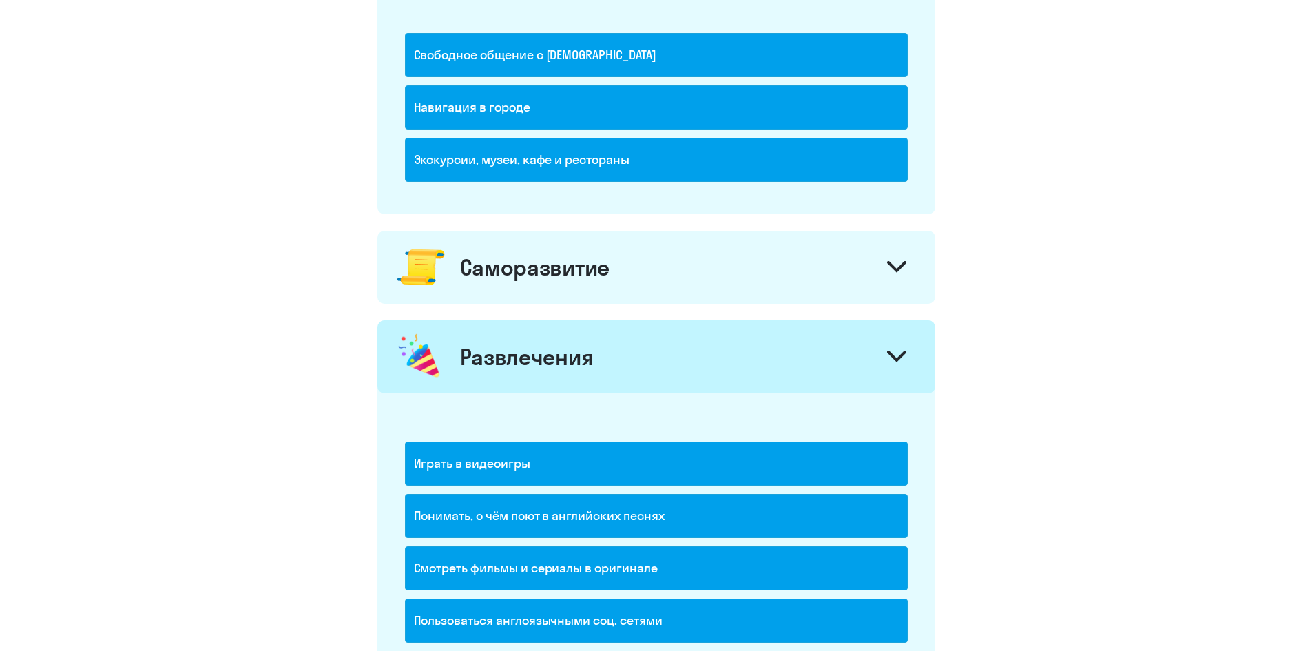
scroll to position [824, 0]
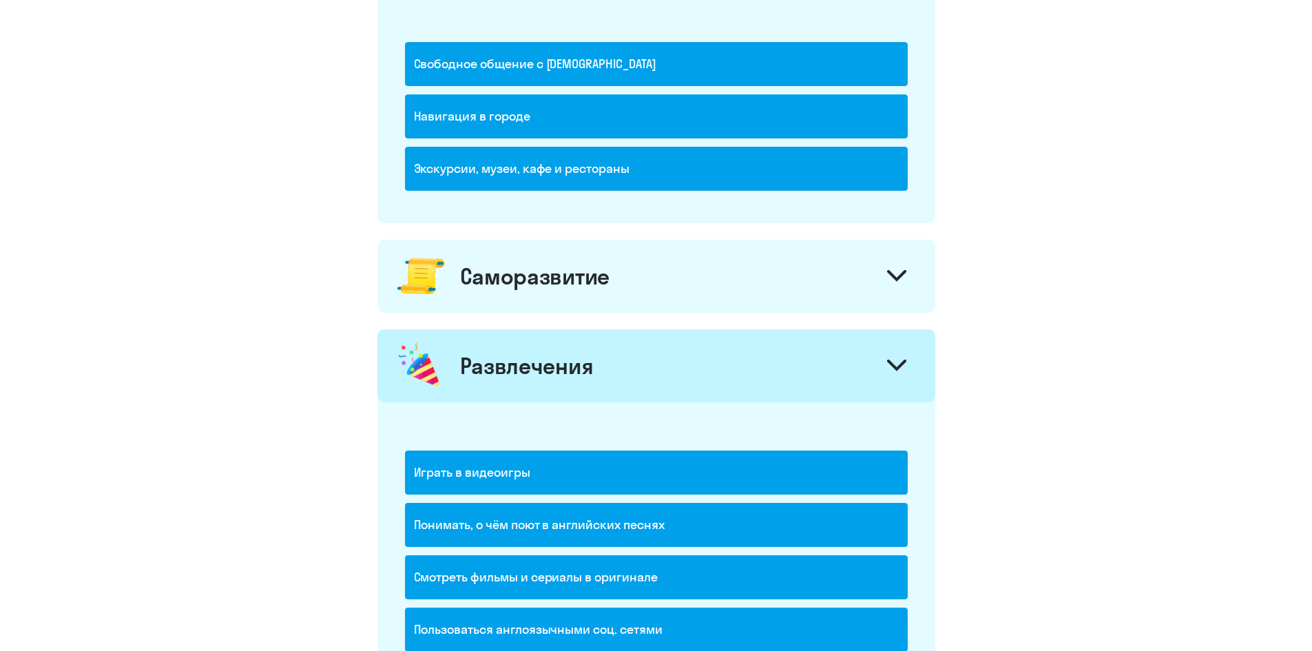
click at [526, 309] on div "Саморазвитие" at bounding box center [657, 276] width 558 height 73
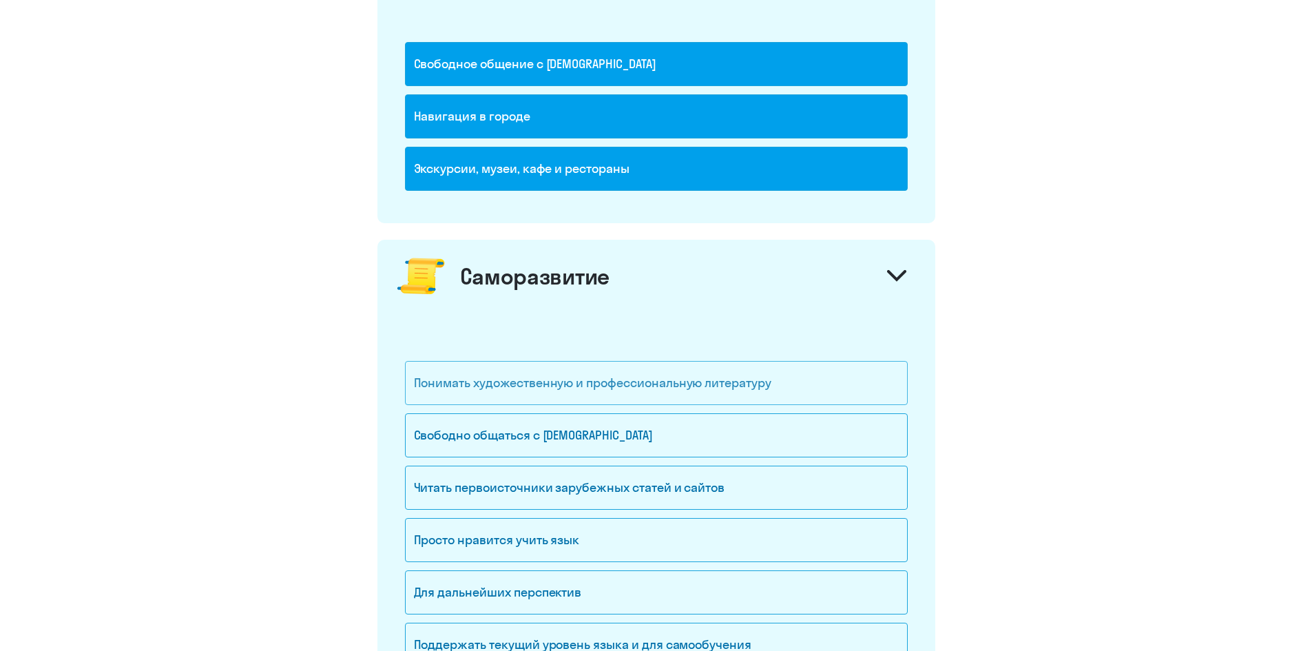
click at [645, 387] on div "Понимать художественную и профессиональную литературу" at bounding box center [656, 383] width 503 height 44
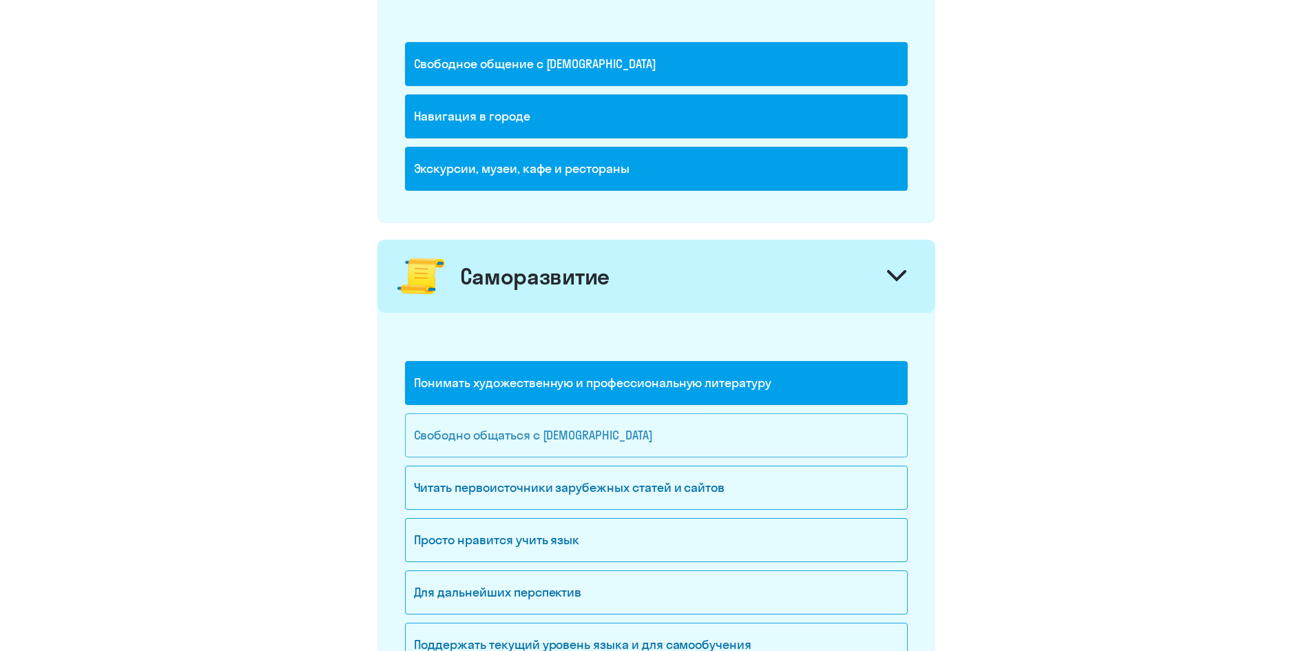
click at [575, 431] on div "Свободно общаться с [DEMOGRAPHIC_DATA]" at bounding box center [656, 435] width 503 height 44
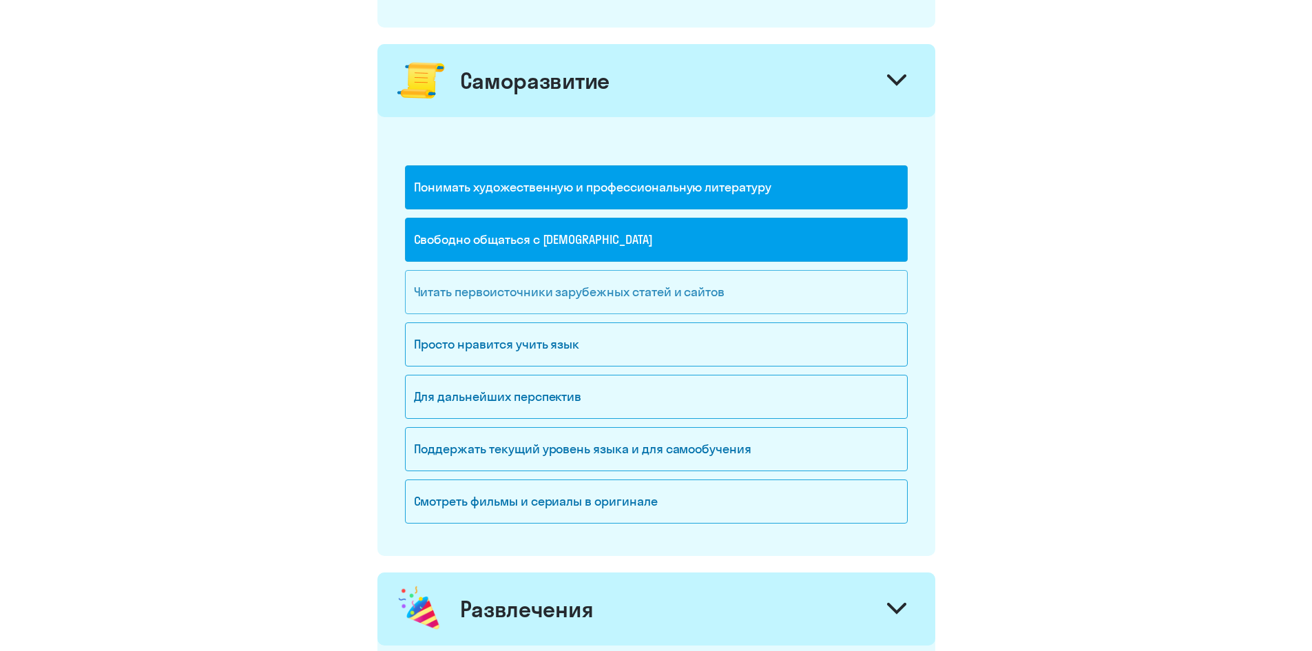
scroll to position [1031, 0]
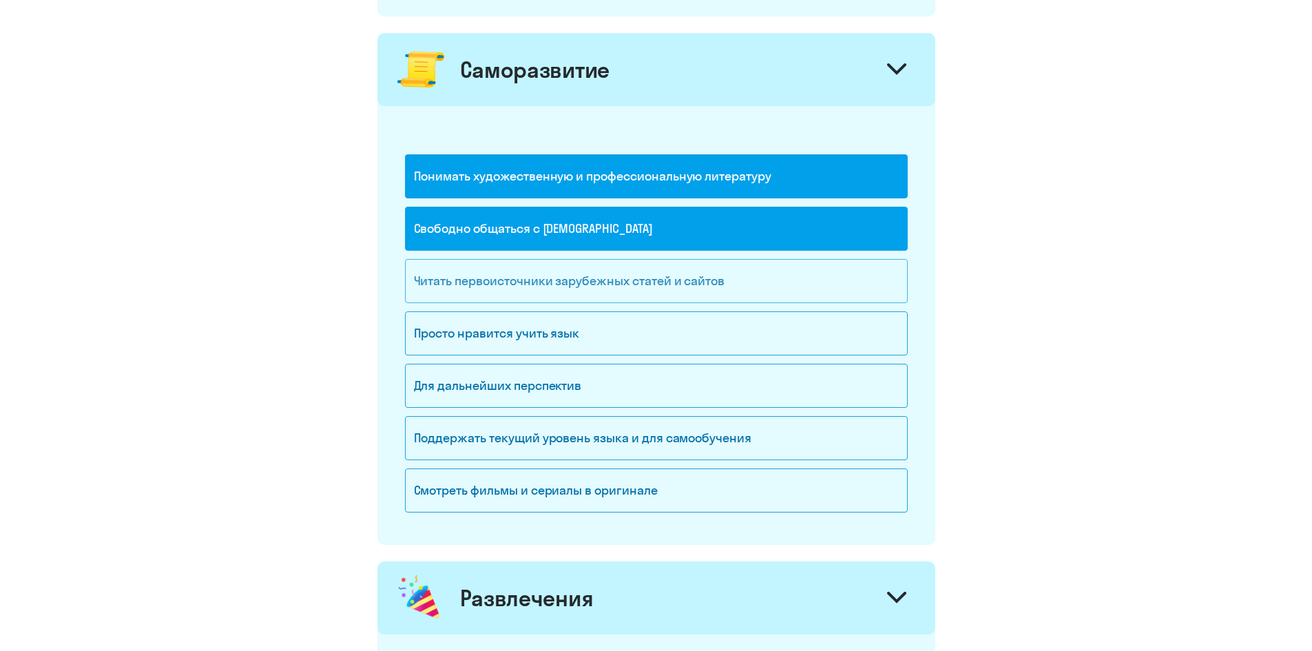
click at [581, 294] on div "Читать первоисточники зарубежных статей и сайтов" at bounding box center [656, 281] width 503 height 44
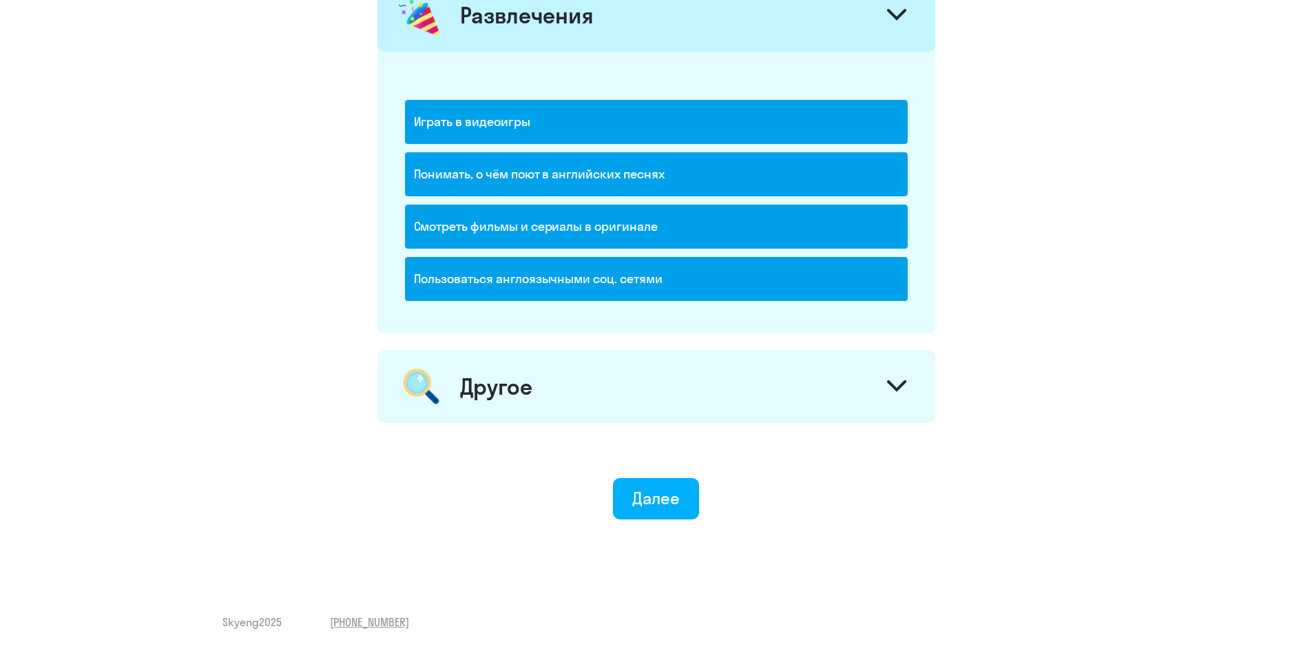
click at [547, 373] on div "Другое" at bounding box center [657, 386] width 558 height 73
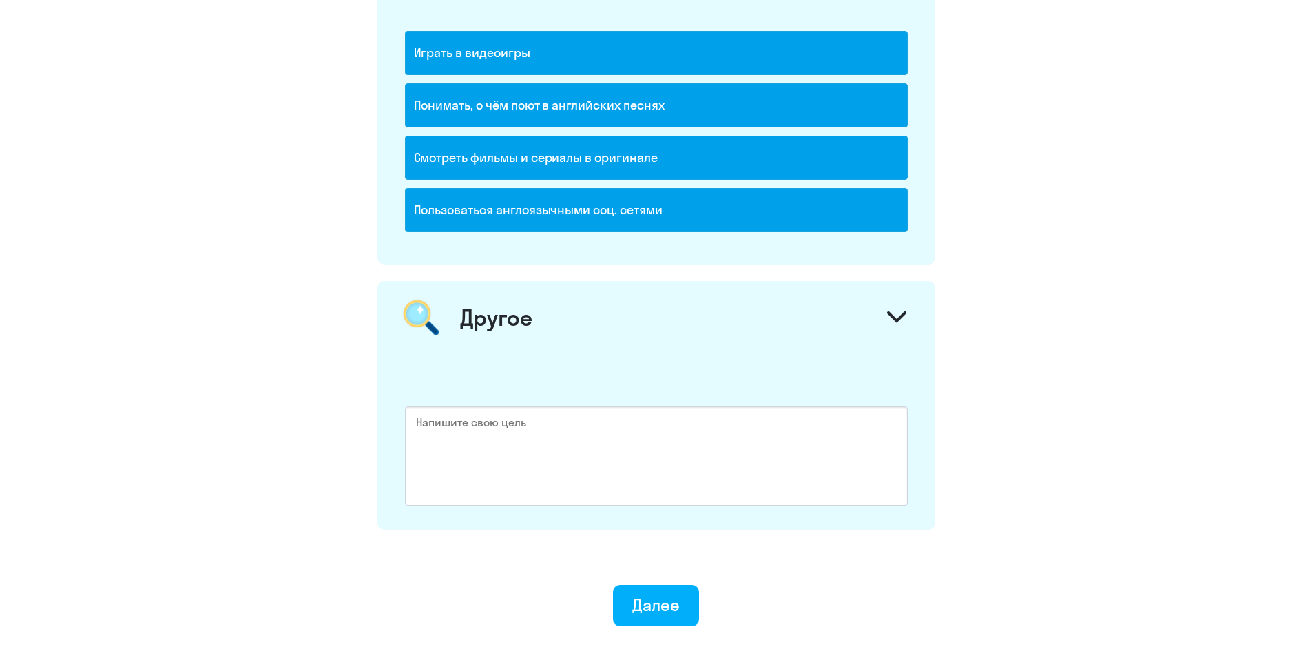
click at [550, 318] on div "Другое" at bounding box center [657, 317] width 558 height 73
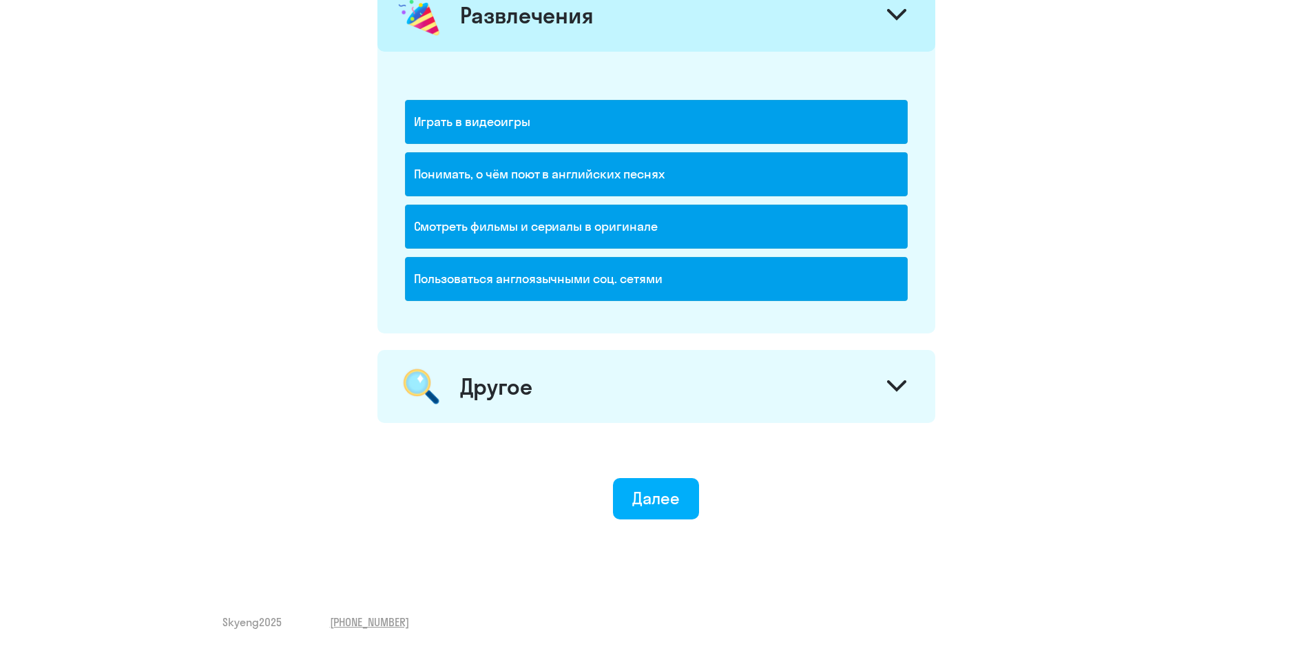
scroll to position [1614, 0]
drag, startPoint x: 680, startPoint y: 527, endPoint x: 679, endPoint y: 520, distance: 7.0
click at [670, 491] on div "Далее" at bounding box center [656, 498] width 48 height 22
